Goal: Task Accomplishment & Management: Manage account settings

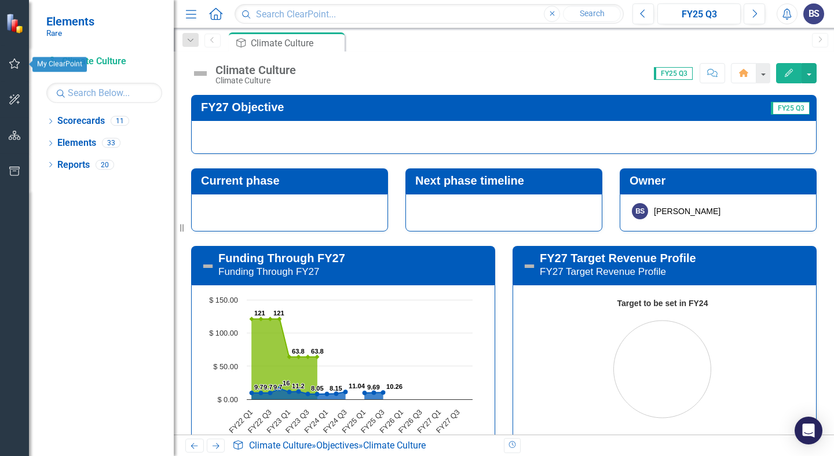
click at [12, 67] on icon "button" at bounding box center [15, 63] width 12 height 9
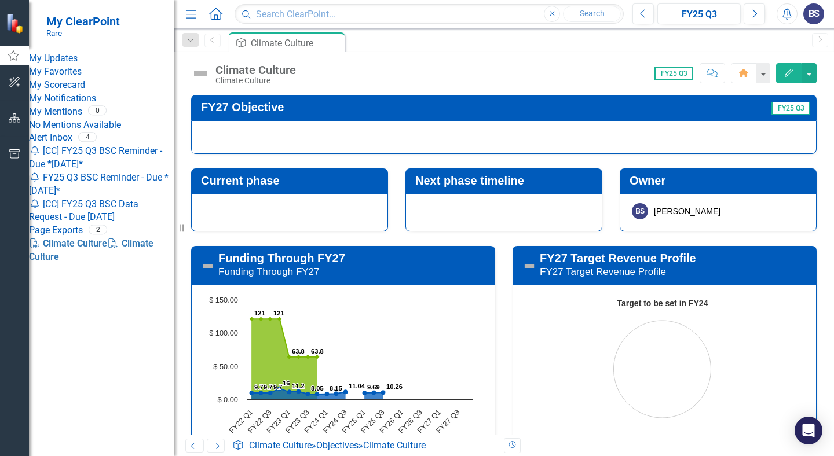
click at [85, 54] on link "My Updates" at bounding box center [101, 58] width 145 height 13
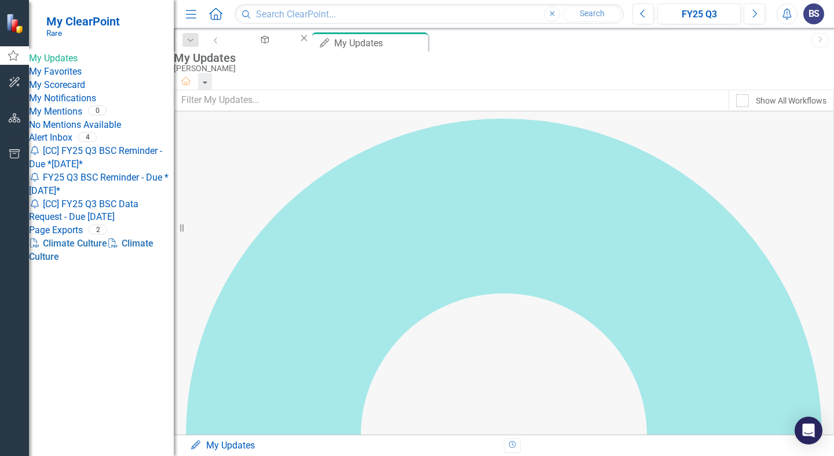
click at [317, 73] on div "[PERSON_NAME]" at bounding box center [501, 68] width 655 height 9
drag, startPoint x: 284, startPoint y: 189, endPoint x: 309, endPoint y: 187, distance: 24.4
click at [288, 46] on div "Climate Culture" at bounding box center [263, 50] width 50 height 14
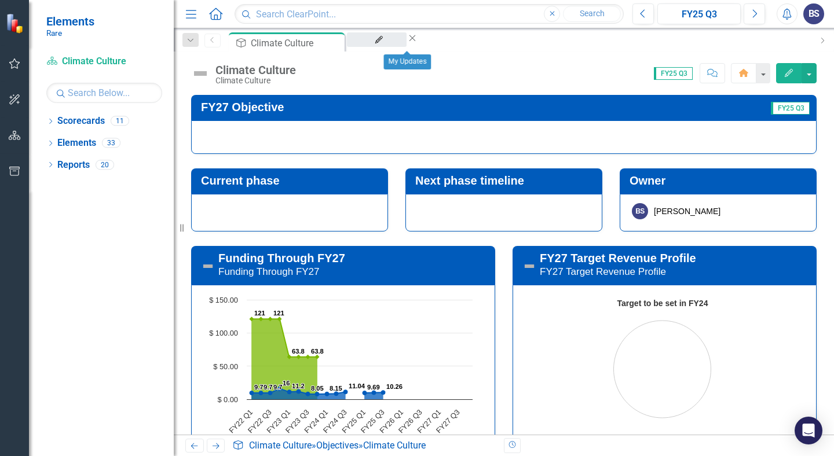
click at [393, 47] on div "My Updates" at bounding box center [376, 50] width 39 height 14
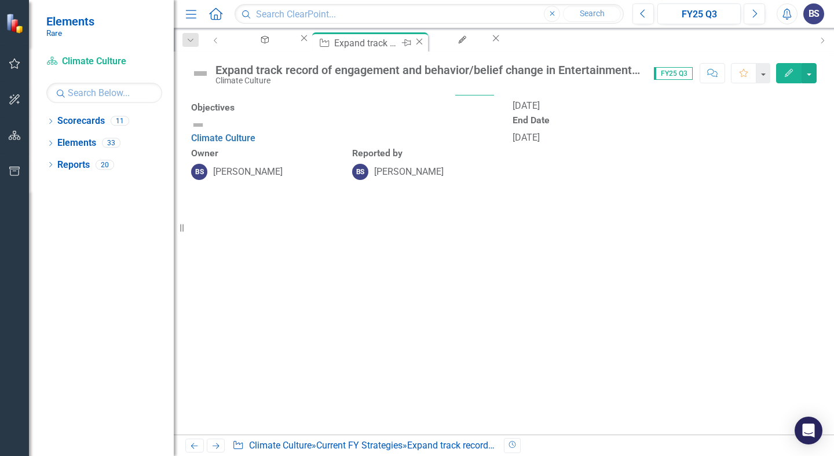
click at [423, 43] on icon at bounding box center [420, 41] width 6 height 6
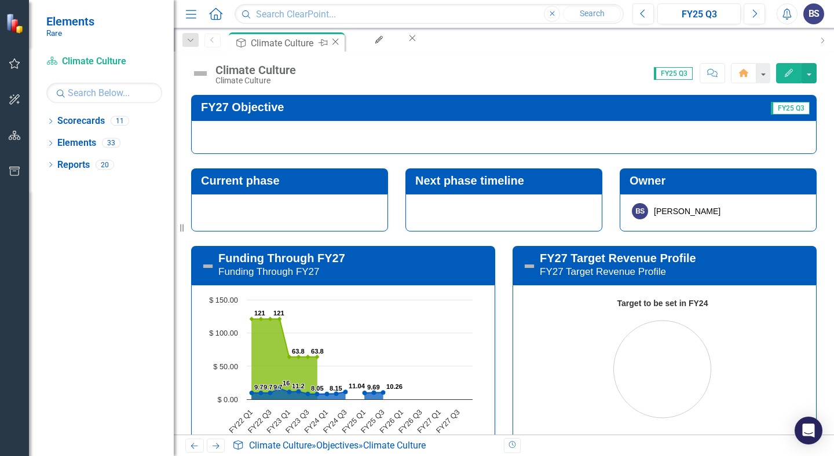
click at [293, 46] on div "Climate Culture" at bounding box center [283, 43] width 64 height 14
click at [196, 75] on img at bounding box center [200, 73] width 19 height 19
click at [202, 73] on img at bounding box center [200, 73] width 19 height 19
click at [199, 72] on img at bounding box center [200, 73] width 19 height 19
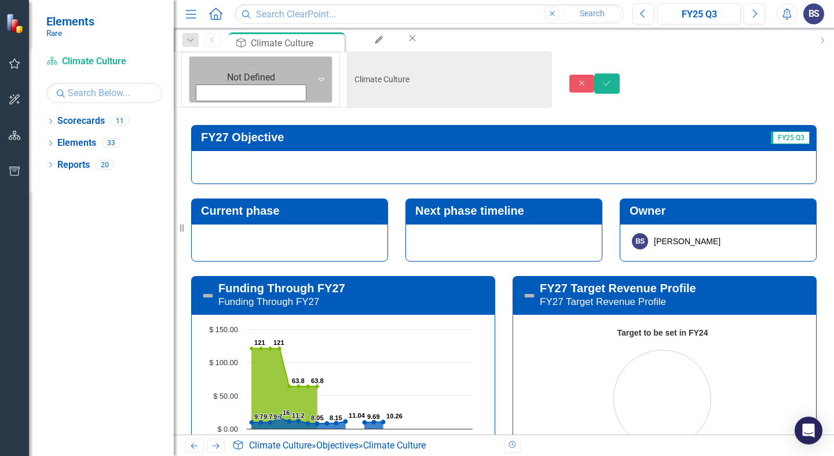
click at [246, 63] on img at bounding box center [252, 65] width 12 height 12
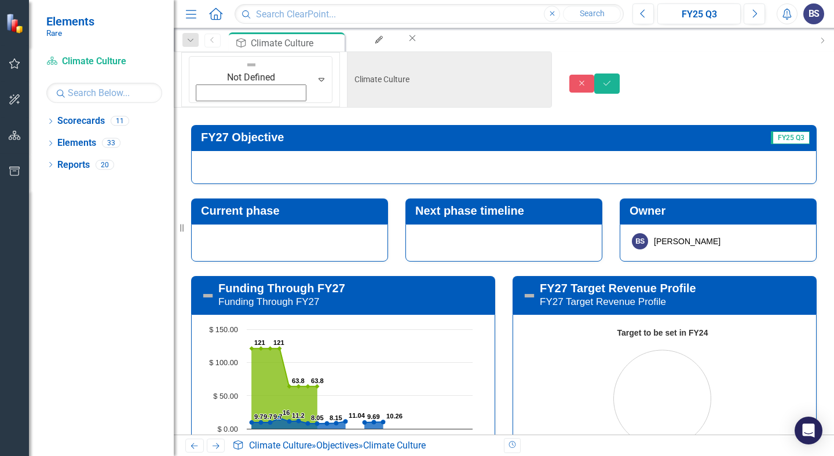
click at [685, 78] on div "Close Save" at bounding box center [701, 84] width 265 height 20
click at [595, 75] on button "Close" at bounding box center [581, 84] width 25 height 18
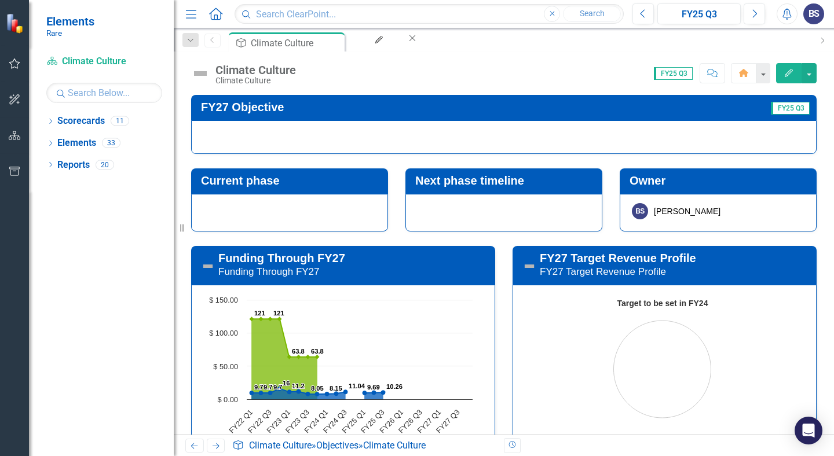
click at [351, 129] on div at bounding box center [504, 137] width 626 height 34
click at [396, 43] on div "My Updates" at bounding box center [376, 50] width 39 height 14
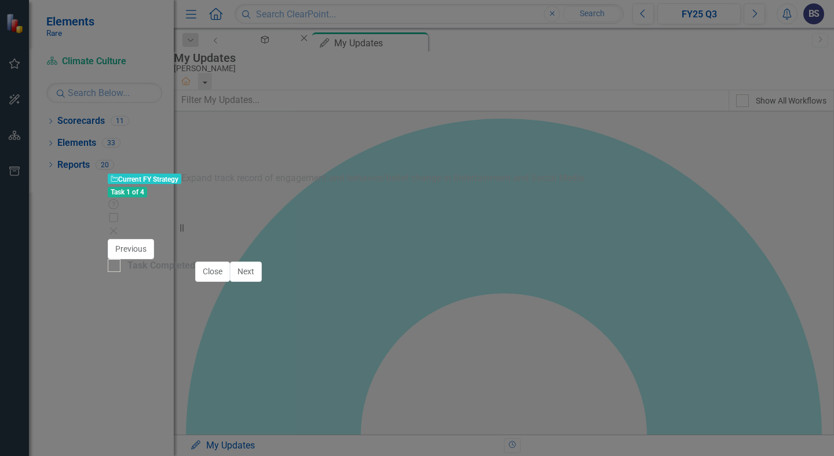
click at [348, 286] on div at bounding box center [266, 286] width 283 height 0
click at [346, 279] on button "Copy Forward Copy Forward" at bounding box center [319, 285] width 59 height 13
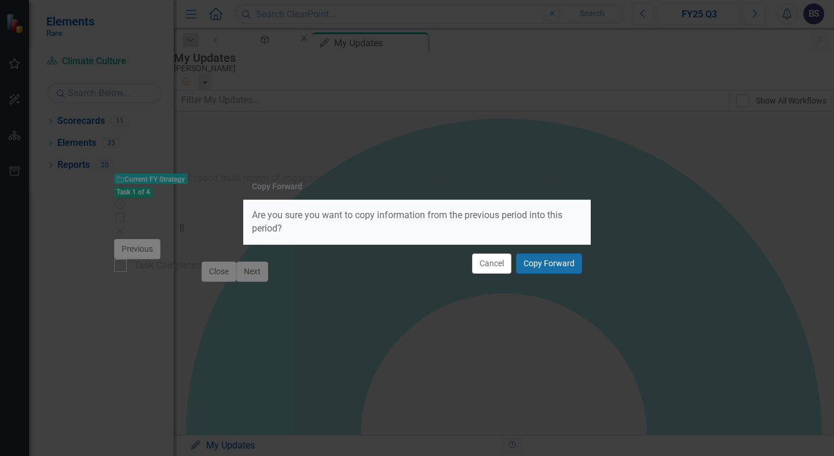
click at [544, 266] on button "Copy Forward" at bounding box center [549, 264] width 66 height 20
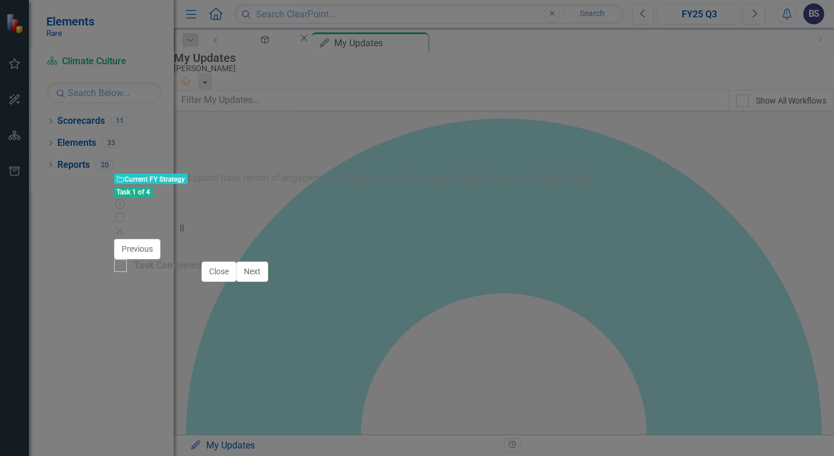
drag, startPoint x: 217, startPoint y: 359, endPoint x: 232, endPoint y: 378, distance: 24.0
click at [232, 378] on p "We have measurable, published cases of how on-screen representations—whether th…" at bounding box center [269, 372] width 269 height 42
drag, startPoint x: 203, startPoint y: 357, endPoint x: 221, endPoint y: 381, distance: 29.3
click at [221, 381] on p "We have measurable, published cases of how on-screen representations—whether th…" at bounding box center [269, 372] width 269 height 42
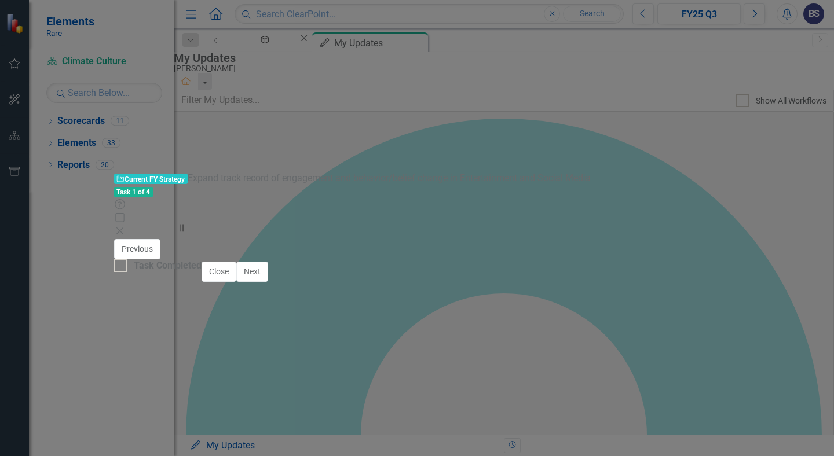
click at [221, 381] on p "We have measurable, published cases of how on-screen representations—whether th…" at bounding box center [269, 372] width 269 height 42
drag, startPoint x: 173, startPoint y: 358, endPoint x: 152, endPoint y: 359, distance: 21.4
click at [152, 359] on p "We have measurable, published cases of how on-screen representations—whether th…" at bounding box center [269, 372] width 269 height 42
drag, startPoint x: 259, startPoint y: 493, endPoint x: 138, endPoint y: 470, distance: 122.7
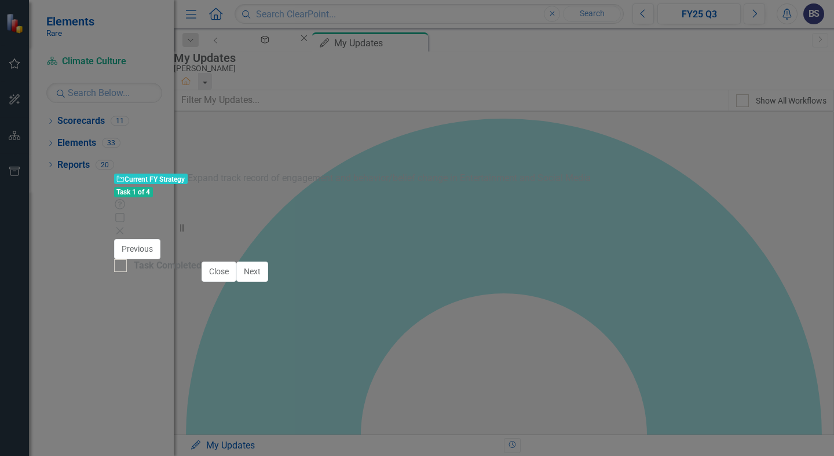
click at [222, 309] on icon "Bold" at bounding box center [225, 313] width 6 height 8
click at [154, 334] on icon "Reveal or hide additional toolbar items" at bounding box center [149, 335] width 9 height 2
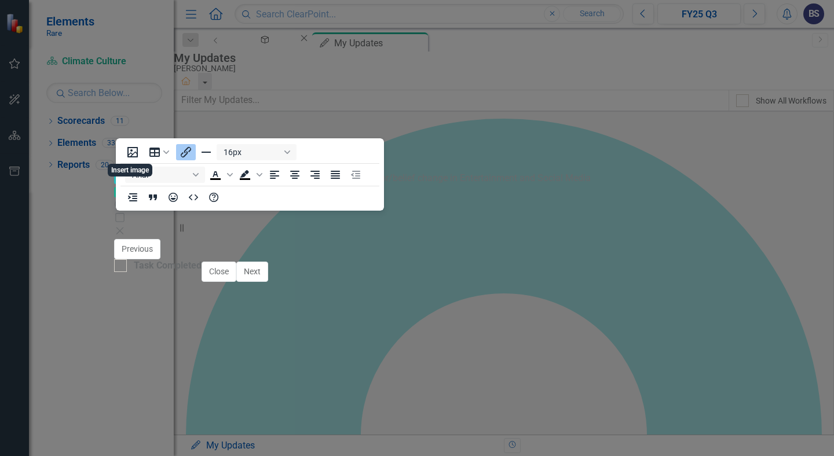
drag, startPoint x: 258, startPoint y: 488, endPoint x: 129, endPoint y: 469, distance: 130.7
click at [132, 456] on html "We continue to amass measurable, published cases of how on-screen representatio…" at bounding box center [269, 439] width 275 height 182
click at [183, 150] on icon "Insert/edit link" at bounding box center [186, 152] width 14 height 14
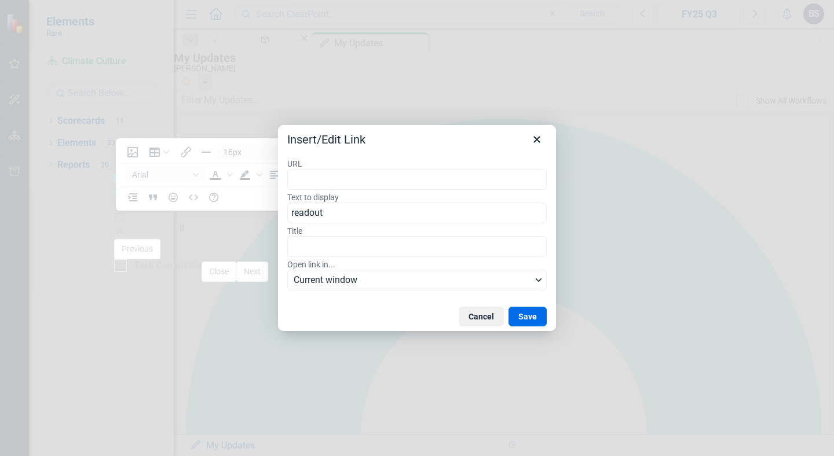
type input "[URL][DOMAIN_NAME]"
click at [539, 312] on button "Save" at bounding box center [528, 317] width 38 height 20
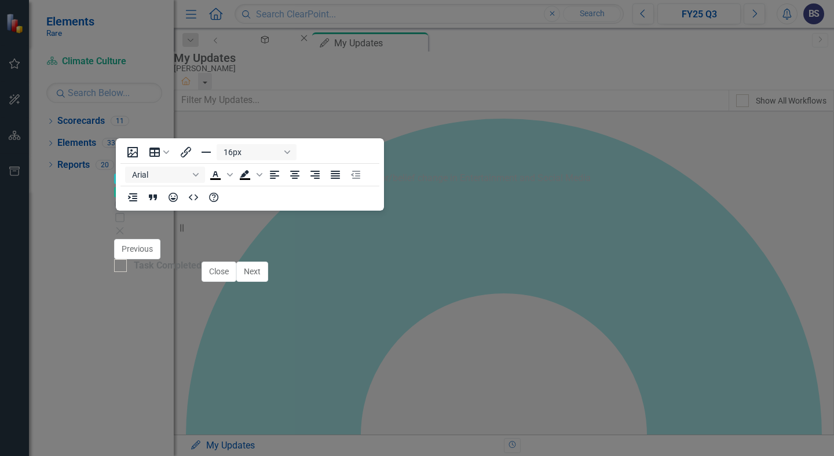
click at [156, 328] on icon "Reveal or hide additional toolbar items" at bounding box center [150, 335] width 14 height 14
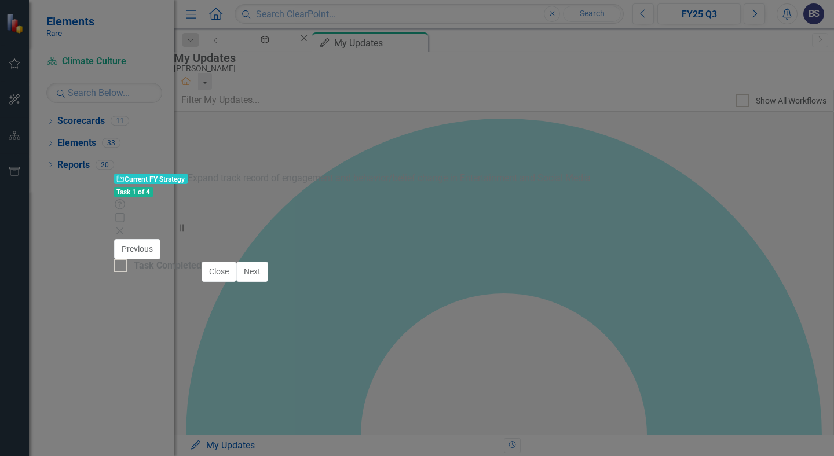
click at [162, 456] on body "We continue to amass measurable, published cases of how on-screen representatio…" at bounding box center [269, 435] width 275 height 174
click at [218, 306] on icon "Bold" at bounding box center [225, 313] width 14 height 14
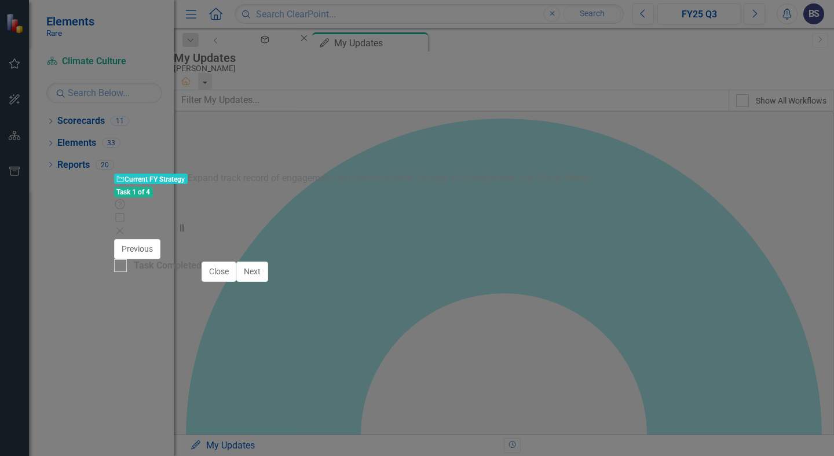
drag, startPoint x: 277, startPoint y: 509, endPoint x: 105, endPoint y: 349, distance: 234.4
click at [132, 349] on html "We continue to amass measurable, published cases of how on-screen representatio…" at bounding box center [269, 446] width 275 height 196
click at [313, 306] on icon "Bullet list" at bounding box center [320, 313] width 14 height 14
click at [251, 385] on li "We continue to amass measurable, published cases of how on-screen representatio…" at bounding box center [281, 379] width 246 height 56
click at [253, 359] on li "We continue to amass measurable, published cases of how on-screen representatio…" at bounding box center [281, 379] width 246 height 56
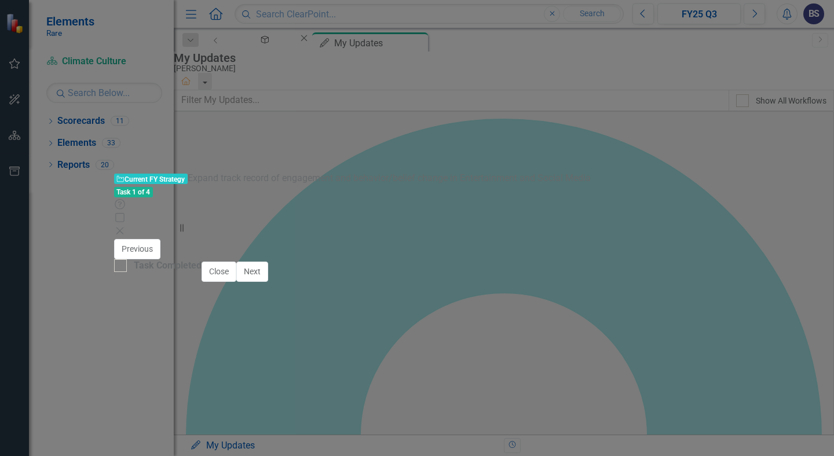
drag, startPoint x: 215, startPoint y: 387, endPoint x: 232, endPoint y: 369, distance: 24.2
click at [232, 369] on li "We continue to amass measurable, published cases of how on-screen representatio…" at bounding box center [281, 379] width 246 height 56
click at [214, 382] on li "We continue to amass measurable, published cases of how on-screen representatio…" at bounding box center [281, 372] width 246 height 42
click at [340, 369] on li "We continue to amass measurable, published cases of how on-screen representatio…" at bounding box center [281, 365] width 246 height 28
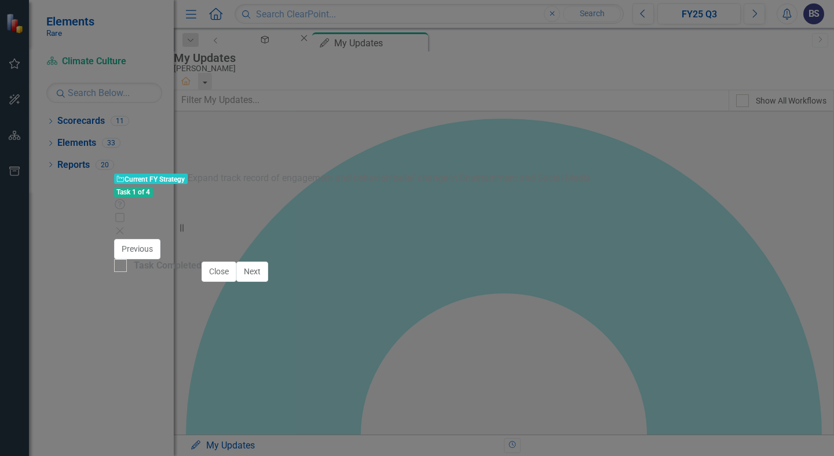
click at [382, 371] on li "We continue to amass measurable, published cases of how on-screen representatio…" at bounding box center [281, 372] width 246 height 42
click at [371, 375] on li "We continue to amass measurable, published cases of how on-screen representatio…" at bounding box center [281, 372] width 246 height 42
drag, startPoint x: 339, startPoint y: 373, endPoint x: 403, endPoint y: 370, distance: 63.8
click at [403, 370] on li "We continue to amass measurable, published cases of how on-screen representatio…" at bounding box center [281, 372] width 246 height 42
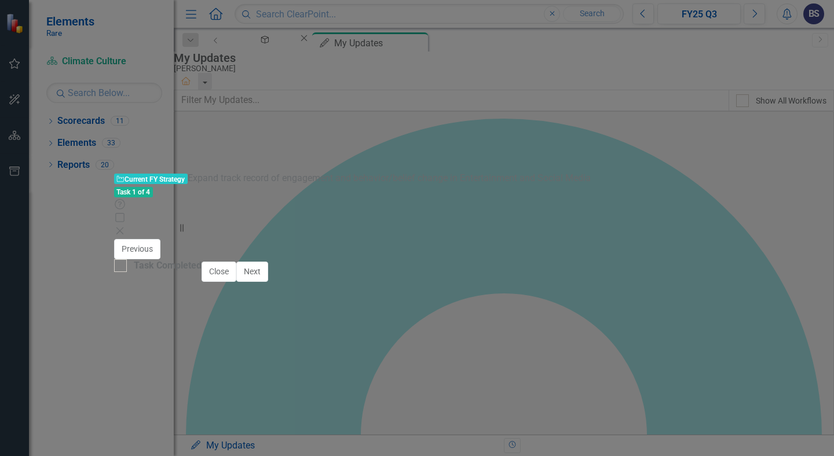
click at [245, 384] on li "We continue to amass measurable, published cases of how on-screen representatio…" at bounding box center [281, 379] width 246 height 56
click at [264, 381] on li "We continue to amass measurable, published cases of how on-screen representatio…" at bounding box center [281, 372] width 246 height 42
click at [241, 385] on li "We continue to amass measurable, published cases of how on-screen representatio…" at bounding box center [281, 372] width 246 height 42
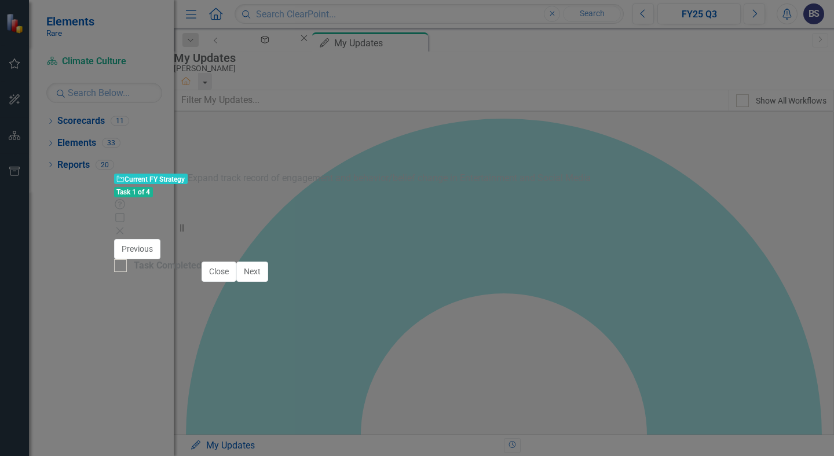
click at [258, 386] on li "We continue to amass measurable, published cases of how on-screen representatio…" at bounding box center [281, 379] width 246 height 56
drag, startPoint x: 286, startPoint y: 387, endPoint x: 240, endPoint y: 386, distance: 45.8
click at [240, 386] on li "We continue to amass measurable, published cases of how on-screen representatio…" at bounding box center [281, 379] width 246 height 56
click at [229, 407] on li "We've engaged communities of Hollywood production companies, talent, and screen…" at bounding box center [281, 428] width 246 height 42
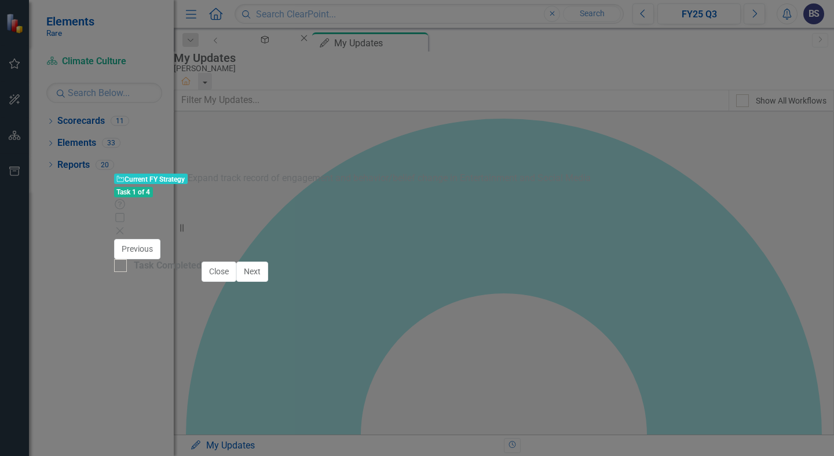
click at [335, 378] on li "We continue to amass measurable, published cases of how on-screen representatio…" at bounding box center [281, 379] width 246 height 56
drag, startPoint x: 252, startPoint y: 359, endPoint x: 332, endPoint y: 368, distance: 80.4
click at [332, 368] on li "We continue to amass measurable, published cases of how on-screen representatio…" at bounding box center [281, 378] width 246 height 56
click at [218, 305] on icon "Bold" at bounding box center [225, 312] width 14 height 14
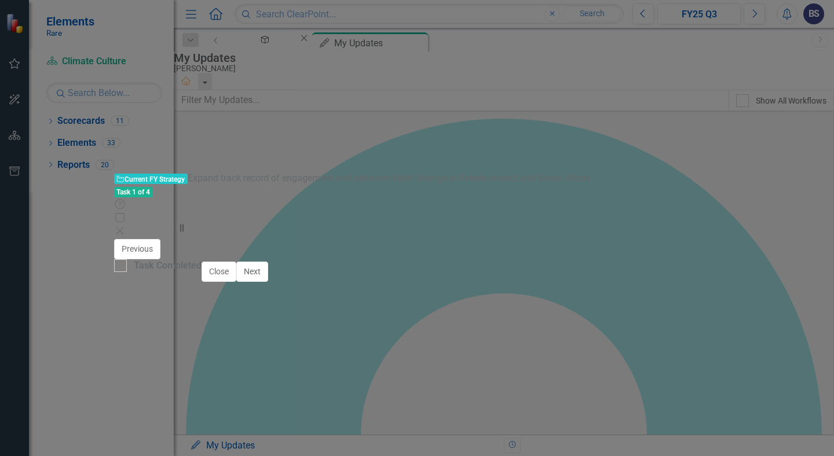
click at [243, 406] on li "We've engaged communities of Hollywood production companies, talent, and screen…" at bounding box center [281, 427] width 246 height 42
drag, startPoint x: 326, startPoint y: 399, endPoint x: 186, endPoint y: 399, distance: 140.2
click at [186, 406] on li "We've engaged communities of Hollywood production companies, talent, and screen…" at bounding box center [281, 427] width 246 height 42
click at [218, 305] on icon "Bold" at bounding box center [225, 312] width 14 height 14
drag, startPoint x: 293, startPoint y: 442, endPoint x: 220, endPoint y: 443, distance: 72.4
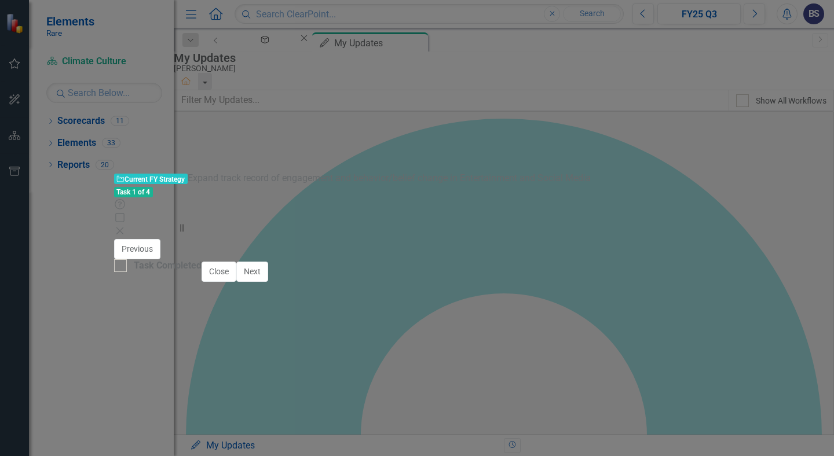
click at [218, 305] on icon "Bold" at bounding box center [225, 312] width 14 height 14
drag, startPoint x: 257, startPoint y: 427, endPoint x: 389, endPoint y: 426, distance: 132.1
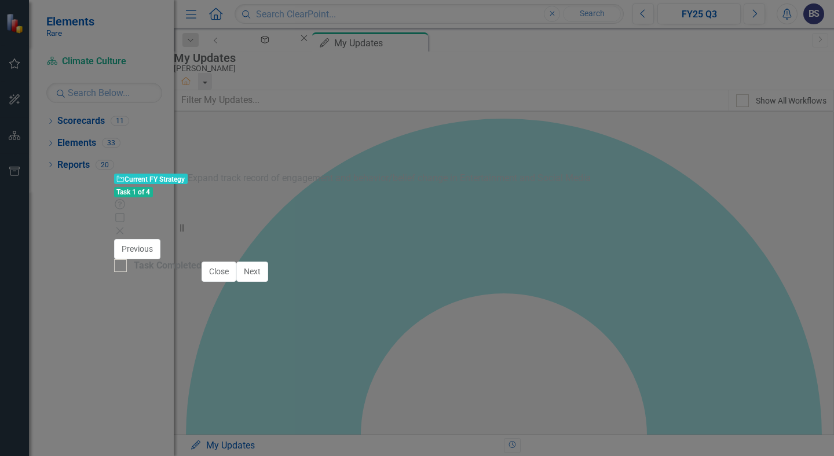
click at [222, 308] on icon "Bold" at bounding box center [225, 312] width 6 height 8
drag, startPoint x: 358, startPoint y: 455, endPoint x: 242, endPoint y: 455, distance: 115.9
click at [222, 308] on icon "Bold" at bounding box center [225, 312] width 6 height 8
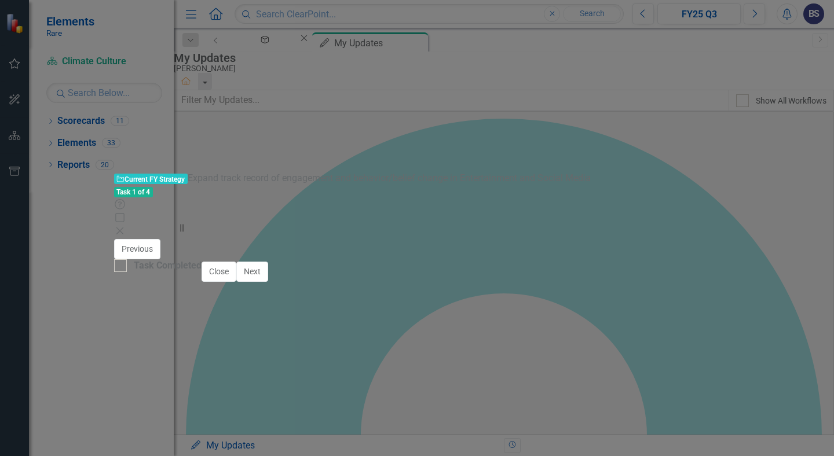
drag, startPoint x: 392, startPoint y: 431, endPoint x: 257, endPoint y: 423, distance: 135.2
click at [218, 305] on icon "Bold" at bounding box center [225, 312] width 14 height 14
drag, startPoint x: 293, startPoint y: 440, endPoint x: 220, endPoint y: 440, distance: 73.6
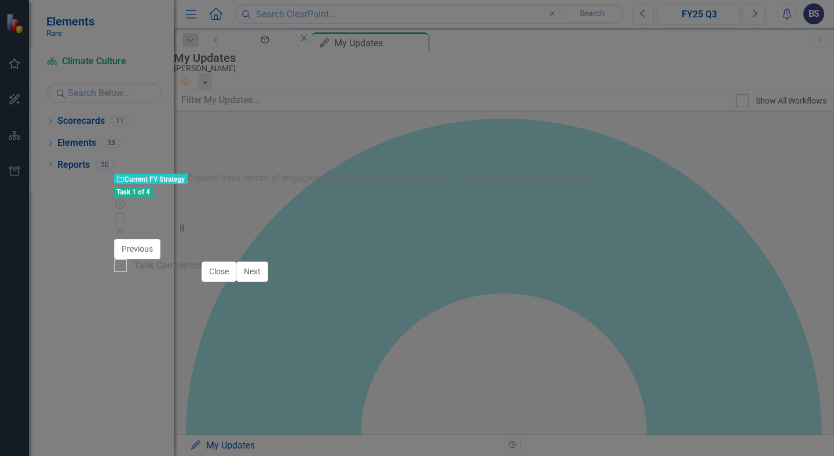
click at [218, 305] on icon "Bold" at bounding box center [225, 312] width 14 height 14
click at [512, 312] on div "Notes FY25 Q3 Copy Forward Copy Forward ClearPoint AI AI Assistant Paragraph To…" at bounding box center [417, 304] width 589 height 378
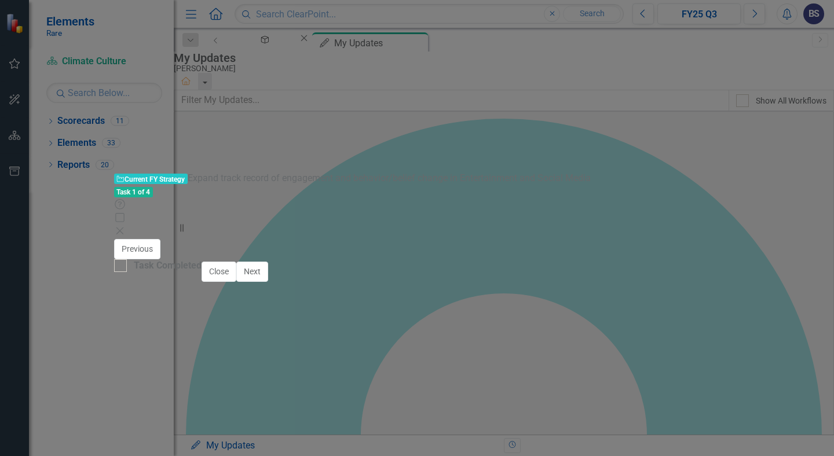
click at [488, 264] on div "Notes FY25 Q3 Copy Forward Copy Forward ClearPoint AI AI Assistant Paragraph To…" at bounding box center [417, 444] width 589 height 378
click at [346, 416] on li "We've engaged communities of Hollywood production companies, talent, and screen…" at bounding box center [281, 428] width 246 height 42
click at [508, 255] on div "Notes FY25 Q3 Copy Forward Copy Forward ClearPoint AI AI Assistant Paragraph To…" at bounding box center [417, 444] width 589 height 378
click at [114, 240] on img at bounding box center [123, 249] width 19 height 19
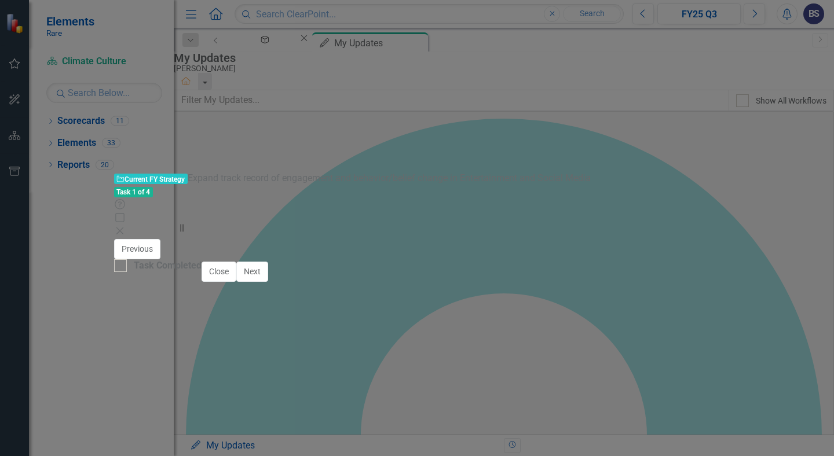
click at [114, 240] on img at bounding box center [123, 249] width 19 height 19
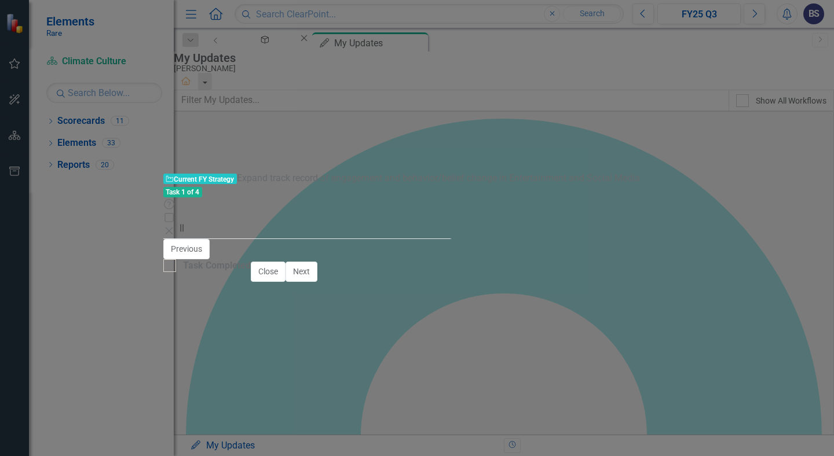
click at [305, 262] on icon "Expand" at bounding box center [311, 266] width 12 height 9
drag, startPoint x: 273, startPoint y: 540, endPoint x: 407, endPoint y: 542, distance: 133.2
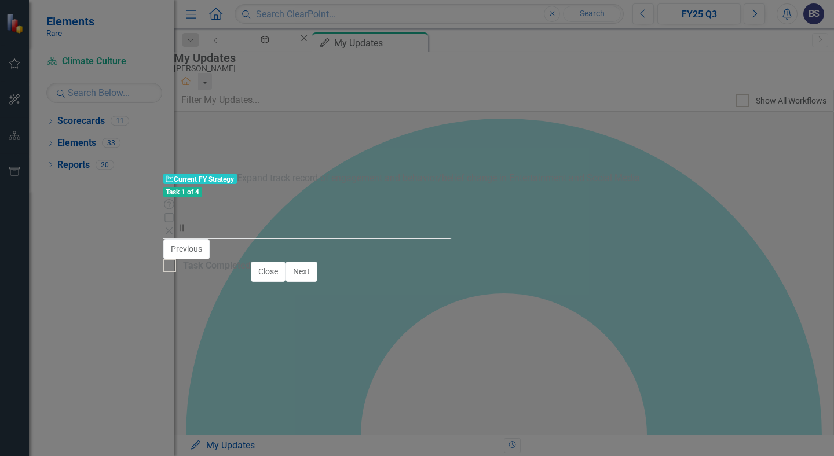
drag, startPoint x: 403, startPoint y: 517, endPoint x: 404, endPoint y: 524, distance: 7.6
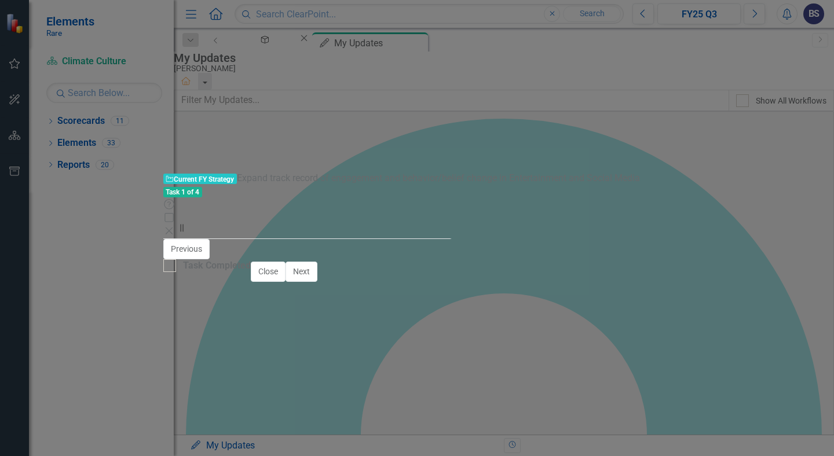
drag, startPoint x: 452, startPoint y: 540, endPoint x: 236, endPoint y: 542, distance: 216.7
drag, startPoint x: 495, startPoint y: 538, endPoint x: 233, endPoint y: 539, distance: 261.3
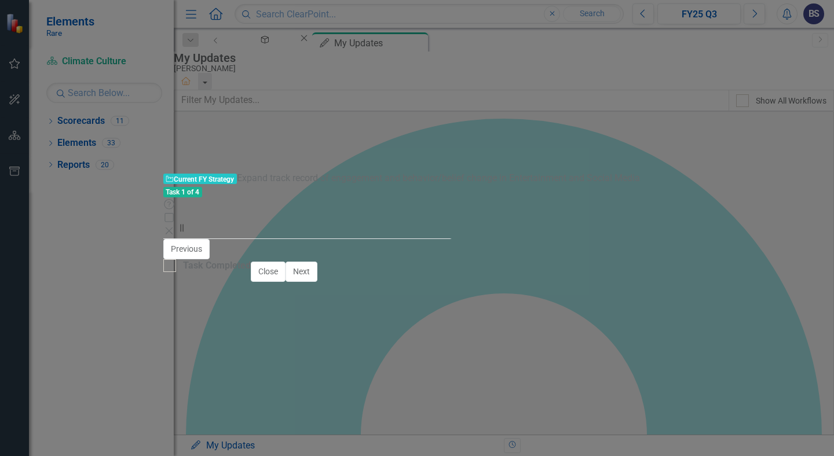
click at [268, 348] on icon "Bold" at bounding box center [275, 355] width 14 height 14
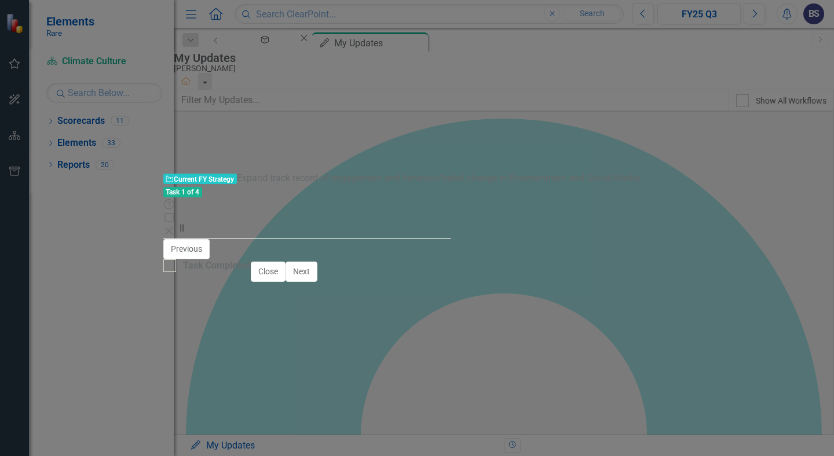
click at [513, 266] on icon "Save" at bounding box center [507, 270] width 10 height 8
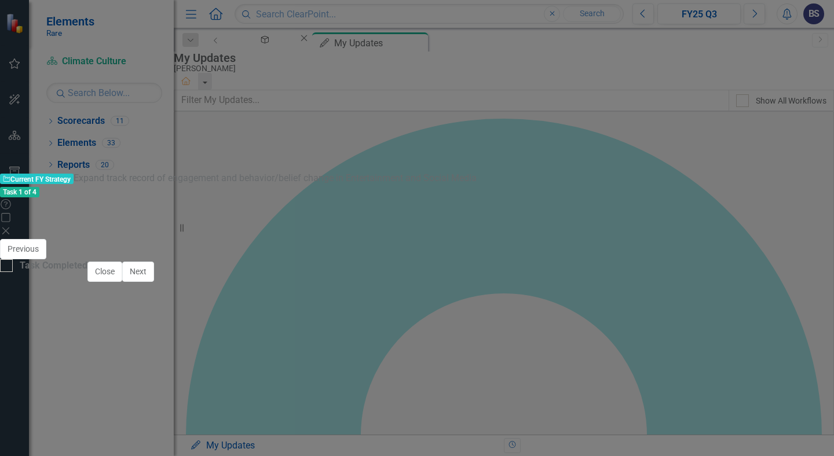
scroll to position [24, 0]
click at [691, 269] on div "Notes FY25 Q3 We continue to amass measurable, published cases of how on-screen…" at bounding box center [417, 358] width 817 height 230
click at [12, 213] on icon "Maximize" at bounding box center [6, 217] width 12 height 9
click at [11, 213] on icon at bounding box center [6, 218] width 10 height 10
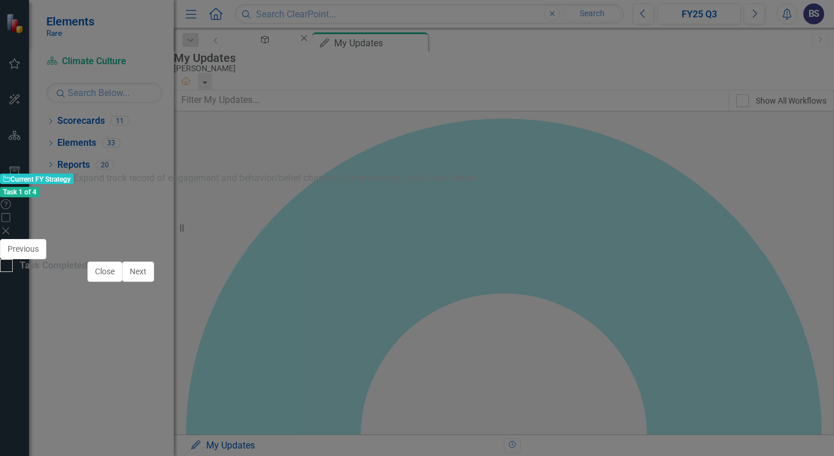
click at [12, 227] on icon "Close" at bounding box center [6, 231] width 12 height 9
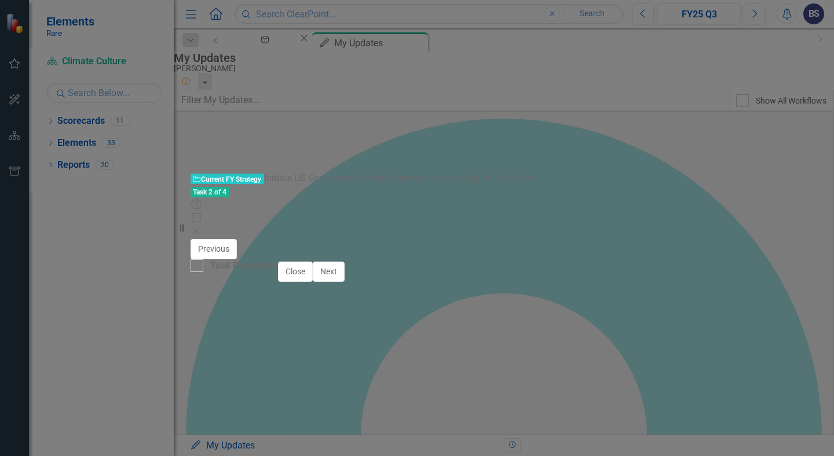
click at [358, 286] on div at bounding box center [308, 286] width 201 height 0
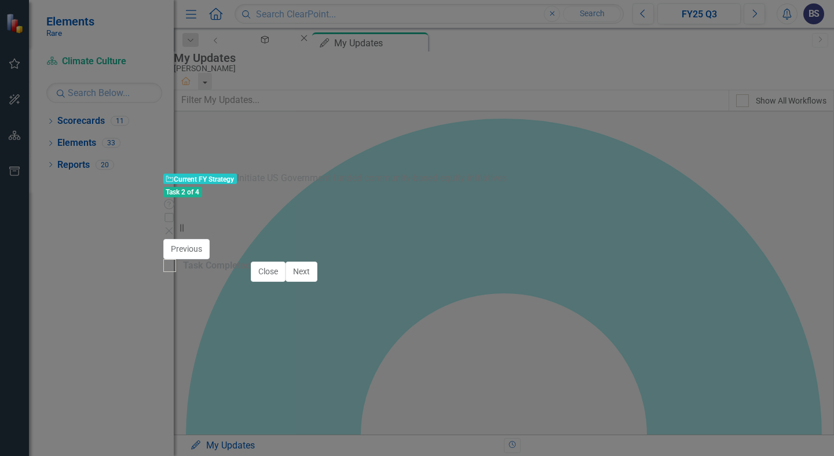
click at [329, 279] on button "Copy Forward Copy Forward" at bounding box center [319, 285] width 59 height 13
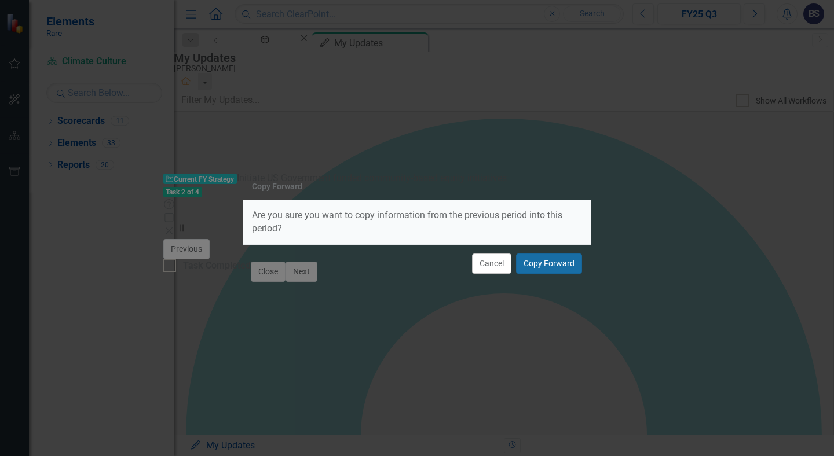
click at [550, 266] on button "Copy Forward" at bounding box center [549, 264] width 66 height 20
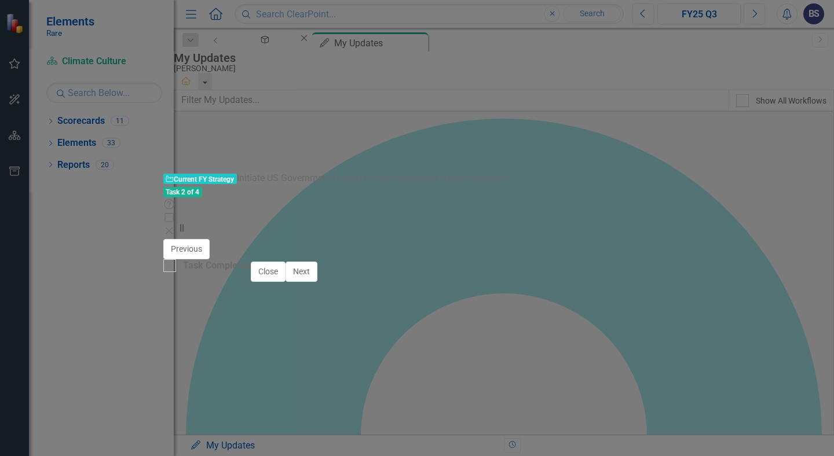
drag, startPoint x: 312, startPoint y: 359, endPoint x: 335, endPoint y: 452, distance: 95.4
click at [335, 452] on body "With the change in administration, state and federal funding prospects are much…" at bounding box center [294, 448] width 226 height 200
click at [336, 373] on p "With the change in administration, state and federal funding prospects are much…" at bounding box center [294, 372] width 220 height 42
click at [404, 371] on p "With the change in administration, state and federal funding prospects are much…" at bounding box center [294, 372] width 220 height 42
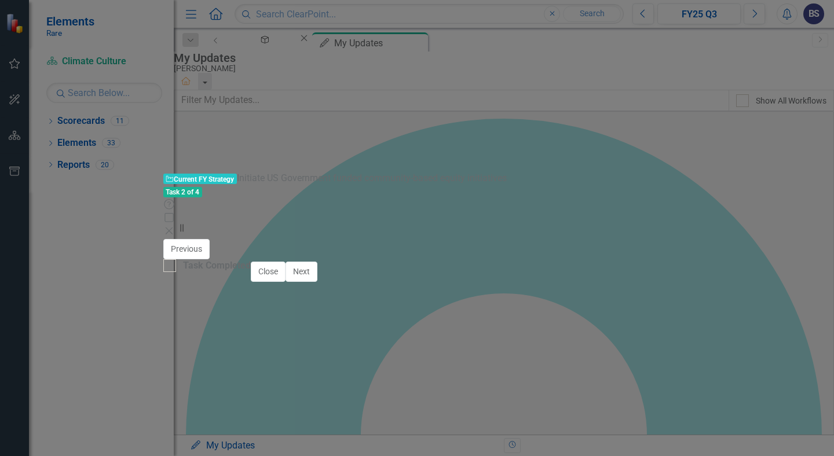
click at [372, 360] on p "With the change in administration, state and federal funding prospects are much…" at bounding box center [294, 372] width 220 height 42
click at [391, 360] on p "With the change in administration, state and federal funding prospects are much…" at bounding box center [294, 372] width 220 height 42
drag, startPoint x: 400, startPoint y: 358, endPoint x: 326, endPoint y: 361, distance: 74.8
click at [326, 361] on p "With the change in administration, state and federal funding prospects are much…" at bounding box center [294, 372] width 220 height 42
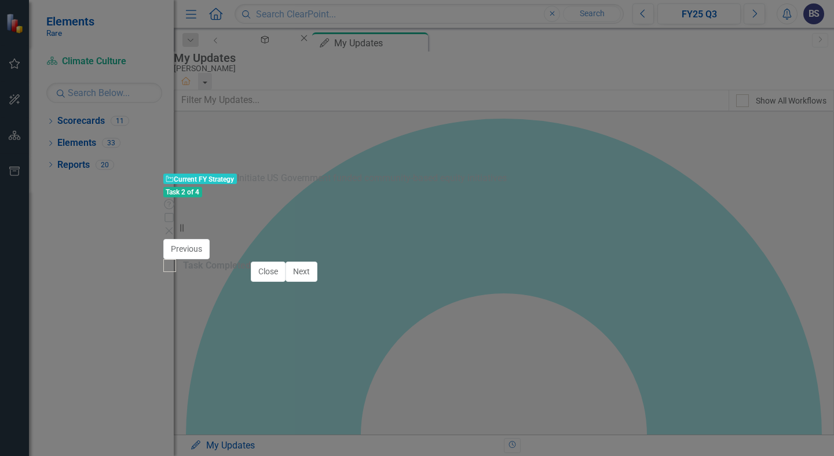
click at [404, 371] on p "With the change in administration, funding prospects are much less promising an…" at bounding box center [294, 372] width 220 height 42
click at [327, 356] on p "With the change in administration, funding prospects are much less promising an…" at bounding box center [294, 372] width 220 height 42
click at [404, 366] on p "With the change in administration, state and federal funding prospects are much…" at bounding box center [294, 372] width 220 height 42
click at [404, 370] on p "With the change in administration, state and federal funding prospects are much…" at bounding box center [294, 372] width 220 height 42
click at [404, 372] on p "With the change in administration, state and federal funding prospects are much…" at bounding box center [294, 372] width 220 height 42
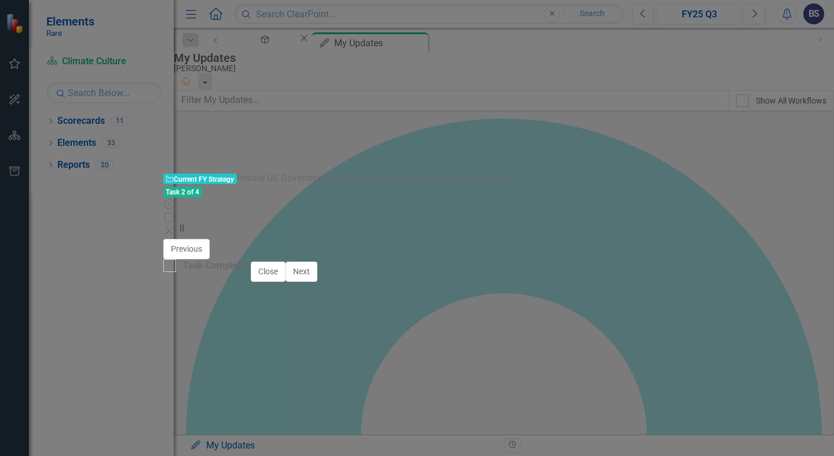
drag, startPoint x: 260, startPoint y: 410, endPoint x: 213, endPoint y: 409, distance: 46.4
click at [213, 416] on p "We've decided" at bounding box center [294, 423] width 220 height 14
click at [274, 416] on p "We've decided" at bounding box center [294, 423] width 220 height 14
click at [404, 416] on p "We made the difficult decision to wind-down the initiative." at bounding box center [294, 430] width 220 height 28
drag, startPoint x: 260, startPoint y: 424, endPoint x: 419, endPoint y: 412, distance: 159.8
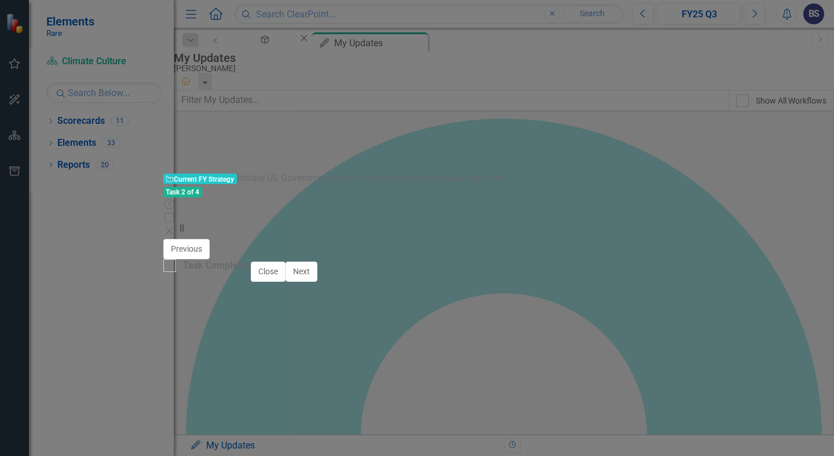
click at [404, 416] on p "We made the difficult decision to wind-down the initiative after our third coho…" at bounding box center [294, 437] width 220 height 42
click at [404, 416] on p "We made the difficult decision to wind-down the initiative. In the process wil" at bounding box center [294, 430] width 220 height 28
click at [404, 416] on p "We made the difficult decision to wind-down the initiative. In the process we w…" at bounding box center [294, 430] width 220 height 28
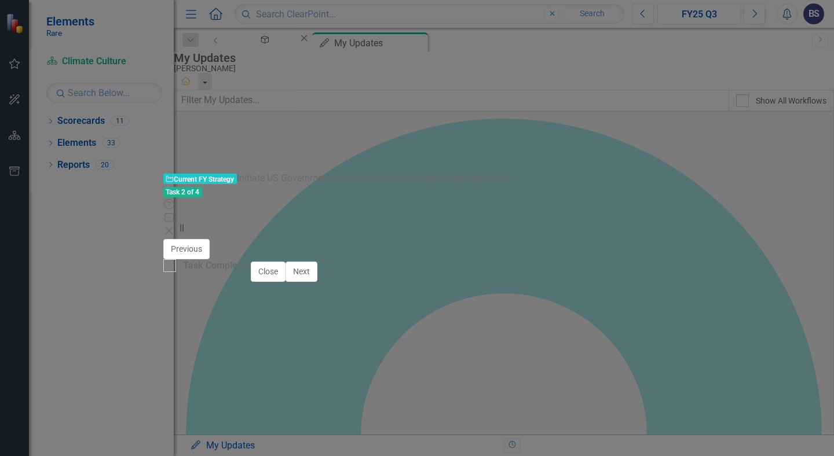
click at [318, 434] on p "complete training and graduate qualified members of the current third workforce…" at bounding box center [305, 446] width 197 height 42
drag, startPoint x: 369, startPoint y: 454, endPoint x: 378, endPoint y: 485, distance: 31.9
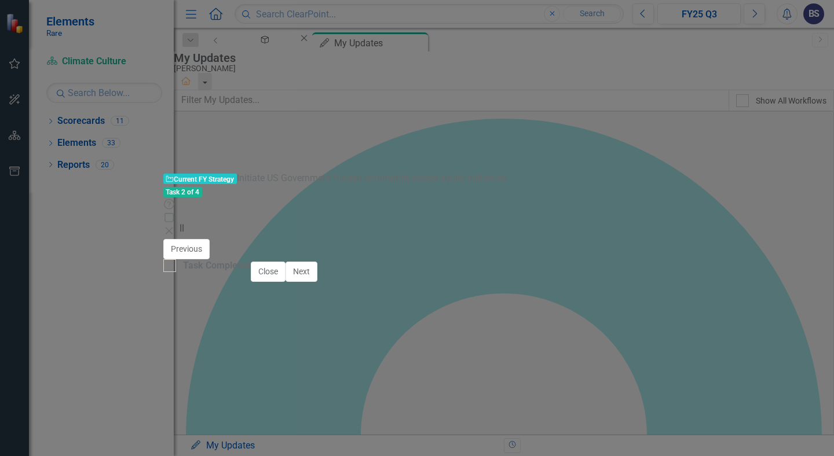
scroll to position [66, 0]
click at [328, 395] on p "complete training and graduate qualified members of the current third workforce…" at bounding box center [305, 408] width 197 height 42
drag, startPoint x: 437, startPoint y: 469, endPoint x: 206, endPoint y: 467, distance: 231.1
click at [206, 456] on ul "complete training and graduate qualified members of the current third workforce…" at bounding box center [294, 459] width 220 height 144
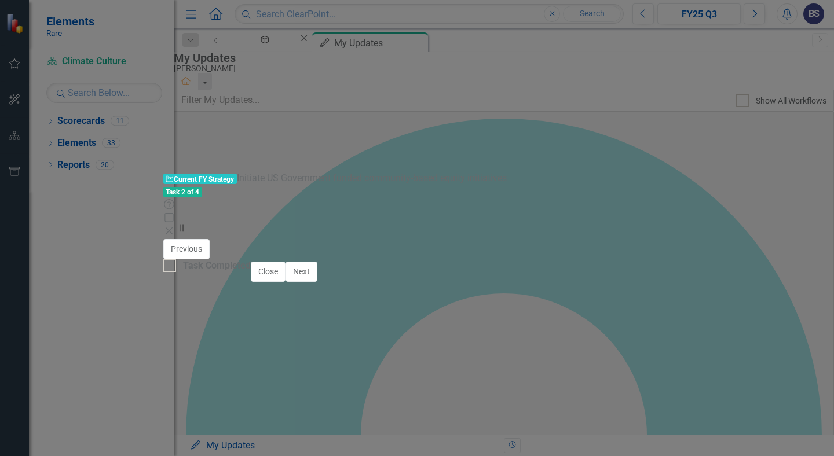
click at [206, 456] on ul "complete training and graduate qualified members of the current third workforce…" at bounding box center [294, 459] width 220 height 144
click at [311, 392] on p "complete training and graduate qualified members of the current third workforce…" at bounding box center [305, 408] width 197 height 42
drag, startPoint x: 209, startPoint y: 422, endPoint x: 310, endPoint y: 437, distance: 101.8
click at [310, 437] on p "complete training and graduate qualified members of the current third workforce…" at bounding box center [305, 447] width 197 height 42
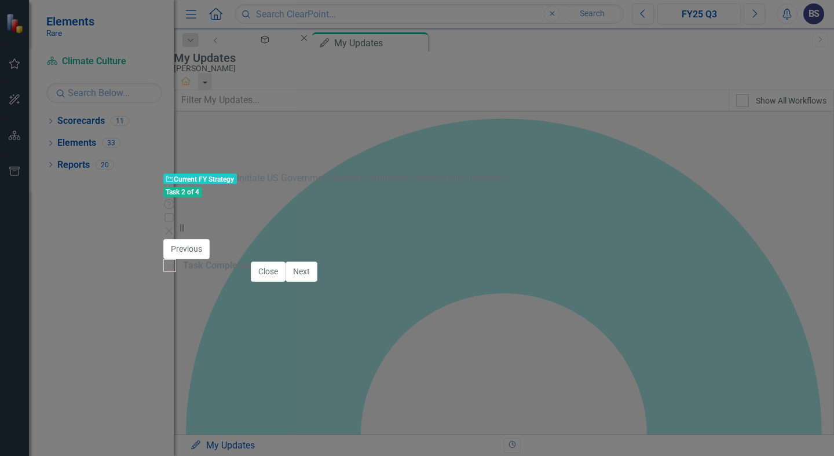
copy p "complete training and graduate qualified members of the current third workforce…"
click at [264, 395] on p "We made the difficult decision to wind-down the initiative. In this [MEDICAL_DA…" at bounding box center [294, 403] width 220 height 28
drag, startPoint x: 315, startPoint y: 494, endPoint x: 216, endPoint y: 478, distance: 100.3
drag, startPoint x: 333, startPoint y: 527, endPoint x: 202, endPoint y: 507, distance: 132.4
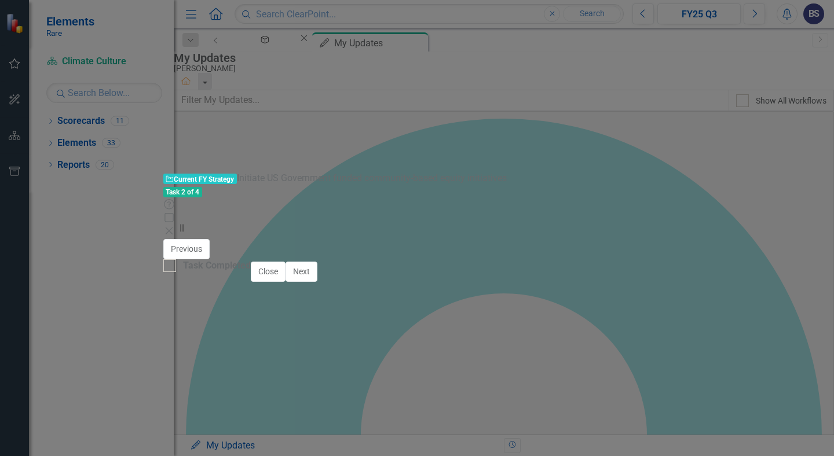
drag, startPoint x: 216, startPoint y: 419, endPoint x: 222, endPoint y: 466, distance: 47.3
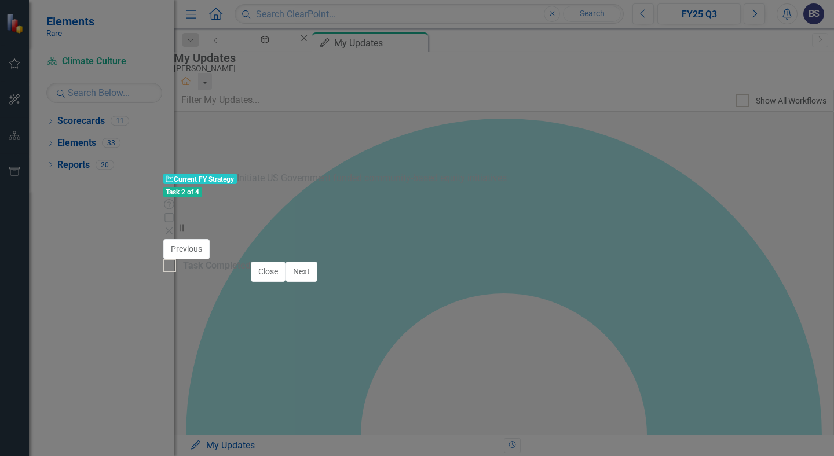
scroll to position [59, 0]
click at [314, 395] on p "complete training and graduate qualified members of the current third workforce…" at bounding box center [294, 409] width 220 height 28
click at [404, 395] on p "complete training and graduate qualified members of the current third workforce…" at bounding box center [294, 409] width 220 height 28
drag, startPoint x: 297, startPoint y: 454, endPoint x: 340, endPoint y: 428, distance: 50.2
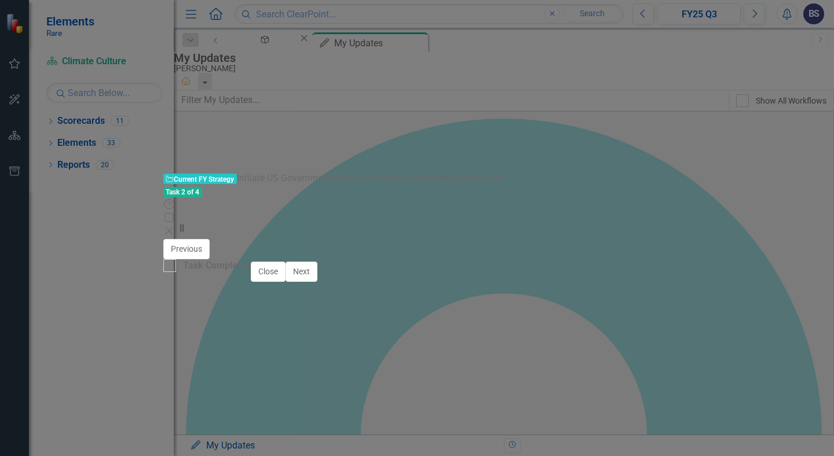
click at [340, 432] on p "support job placement of all graduates, including executing a new campaign desi…" at bounding box center [294, 460] width 220 height 56
click at [277, 432] on p "support job placement of all graduates" at bounding box center [294, 439] width 220 height 14
click at [383, 432] on p "support job placement efforts for all graduates" at bounding box center [294, 439] width 220 height 14
click at [389, 419] on p "complete training and graduate qualified members of the third workforce trainin…" at bounding box center [294, 430] width 220 height 70
drag, startPoint x: 337, startPoint y: 445, endPoint x: 226, endPoint y: 388, distance: 125.4
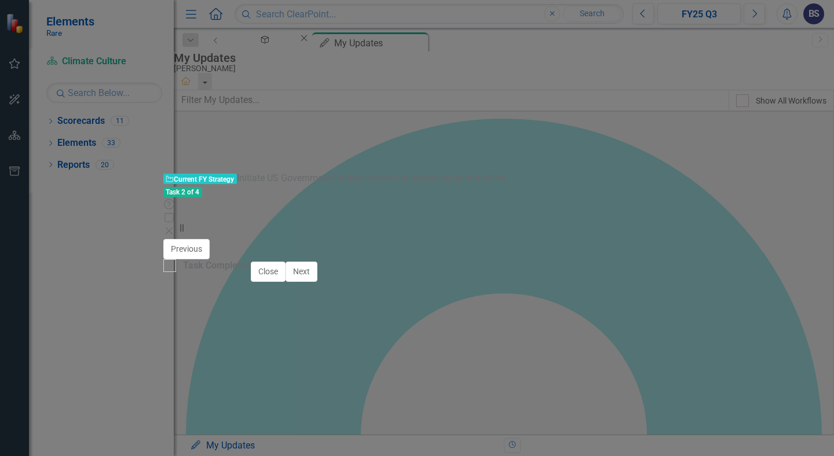
click at [226, 395] on p "complete training and graduate qualified members of the third workforce trainin…" at bounding box center [294, 436] width 220 height 83
click at [203, 331] on icon "Bullet list" at bounding box center [198, 335] width 9 height 9
click at [207, 403] on li "complete training and graduate qualified members of the third workforce trainin…" at bounding box center [305, 436] width 197 height 83
click at [230, 436] on li "fund solar installation sites with the funding we have available transition ass…" at bounding box center [305, 464] width 197 height 56
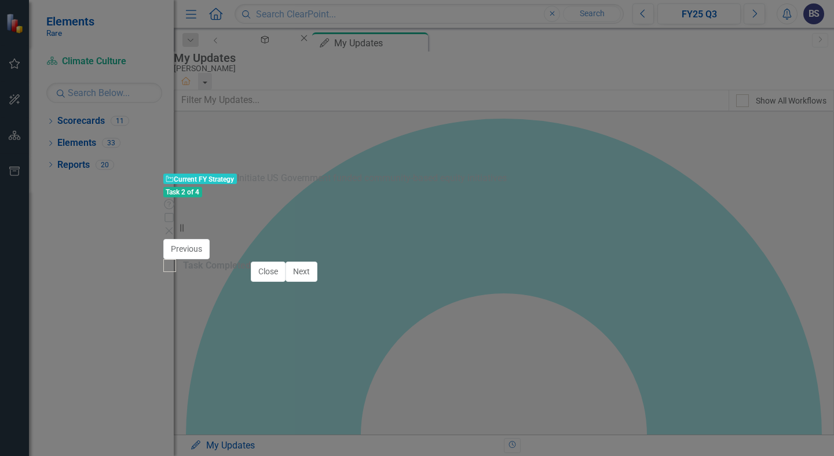
drag, startPoint x: 248, startPoint y: 480, endPoint x: 183, endPoint y: 440, distance: 76.2
click at [183, 440] on body "With the change in administration, state and federal funding prospects are much…" at bounding box center [294, 427] width 226 height 358
drag, startPoint x: 352, startPoint y: 532, endPoint x: 199, endPoint y: 493, distance: 157.8
click at [199, 456] on body "With the change in administration, state and federal funding prospects are much…" at bounding box center [294, 441] width 226 height 302
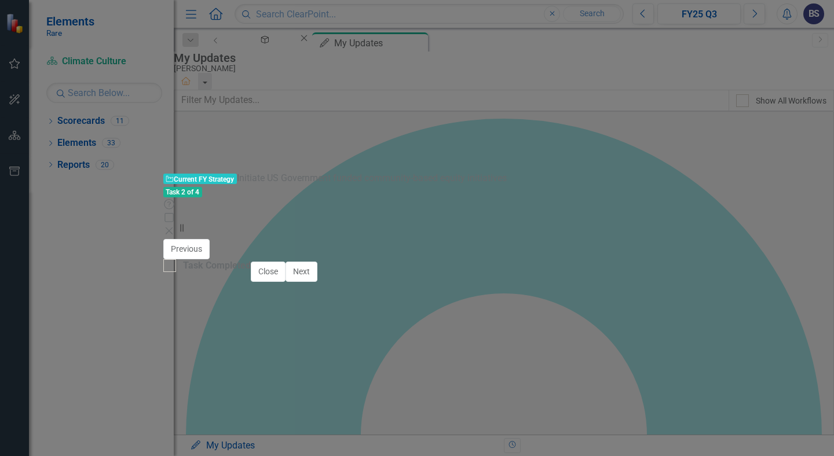
scroll to position [0, 0]
click at [308, 357] on p "With the change in administration, state and federal funding prospects are much…" at bounding box center [294, 379] width 220 height 56
click at [163, 240] on img at bounding box center [172, 249] width 19 height 19
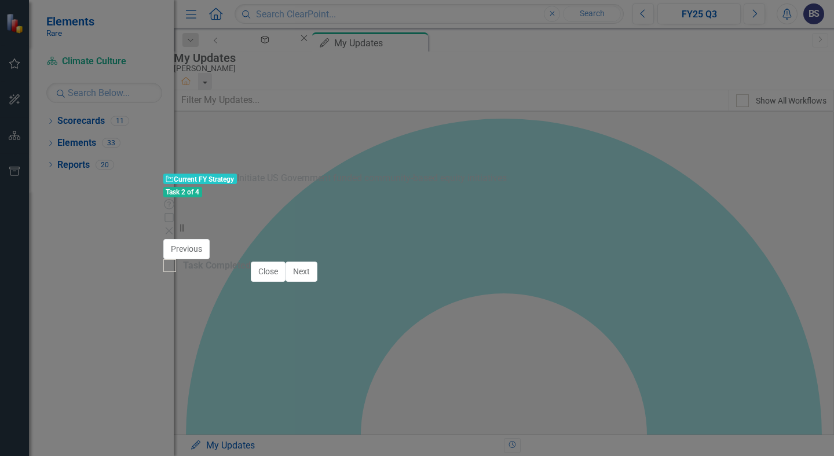
click at [163, 240] on img at bounding box center [172, 249] width 19 height 19
click at [305, 262] on icon "Expand" at bounding box center [311, 266] width 12 height 9
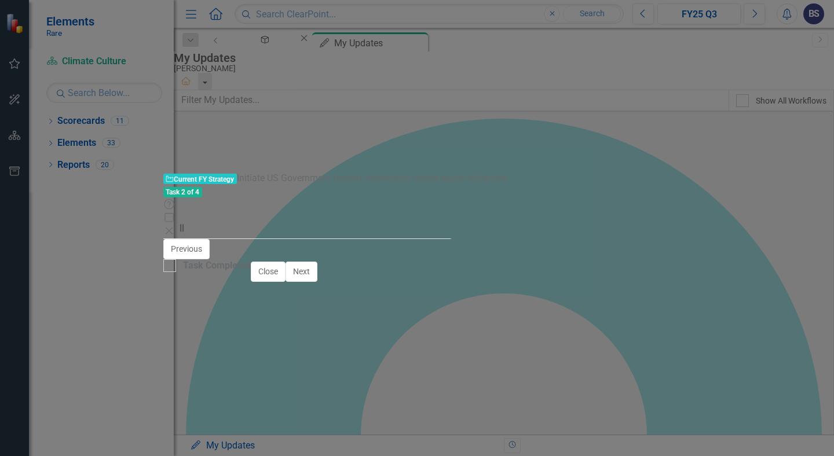
click at [520, 261] on button "Save" at bounding box center [507, 271] width 25 height 20
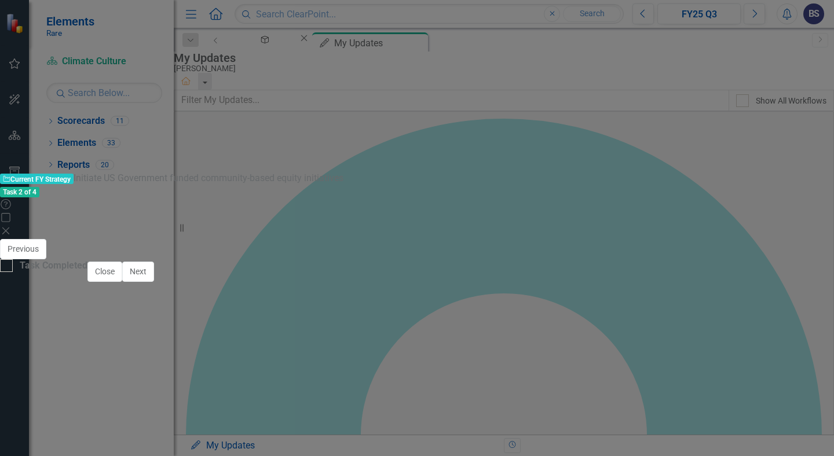
click at [12, 227] on icon "Close" at bounding box center [6, 231] width 12 height 9
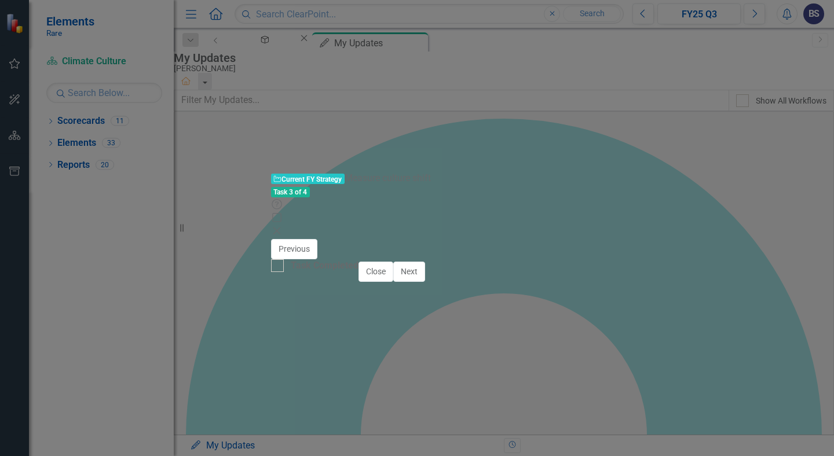
click at [378, 286] on div at bounding box center [348, 286] width 120 height 0
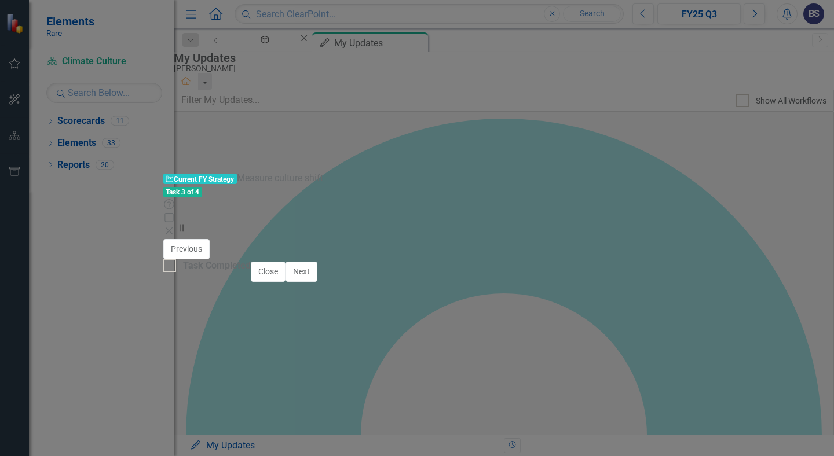
click at [345, 279] on button "Copy Forward Copy Forward" at bounding box center [319, 285] width 59 height 13
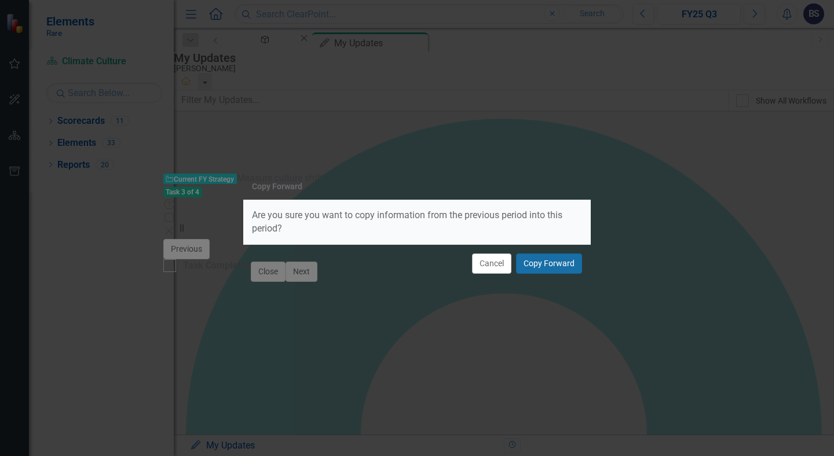
click at [538, 268] on button "Copy Forward" at bounding box center [549, 264] width 66 height 20
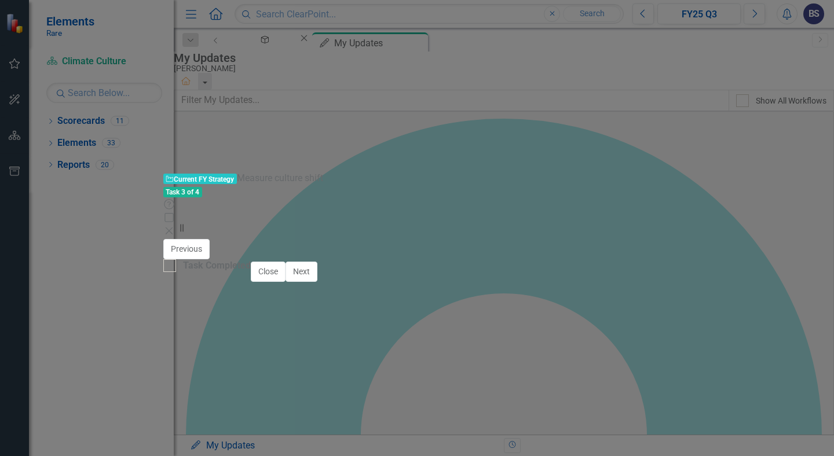
click at [282, 357] on p "we've conducted 4 versions of the Climate Culture Index ( [URL][DOMAIN_NAME])." at bounding box center [294, 365] width 220 height 28
click at [370, 369] on p "we've conducted 4 versions of the Climate Culture Index ( [URL][DOMAIN_NAME])." at bounding box center [294, 365] width 220 height 28
click at [213, 371] on link "[URL][DOMAIN_NAME])." at bounding box center [266, 372] width 107 height 10
click at [358, 372] on p "we've conducted 4 versions of the Climate Culture Index ( [URL][DOMAIN_NAME])." at bounding box center [294, 365] width 220 height 28
click at [363, 367] on p "we've conducted 4 versions of the Climate Culture Index ( [URL][DOMAIN_NAME])." at bounding box center [294, 365] width 220 height 28
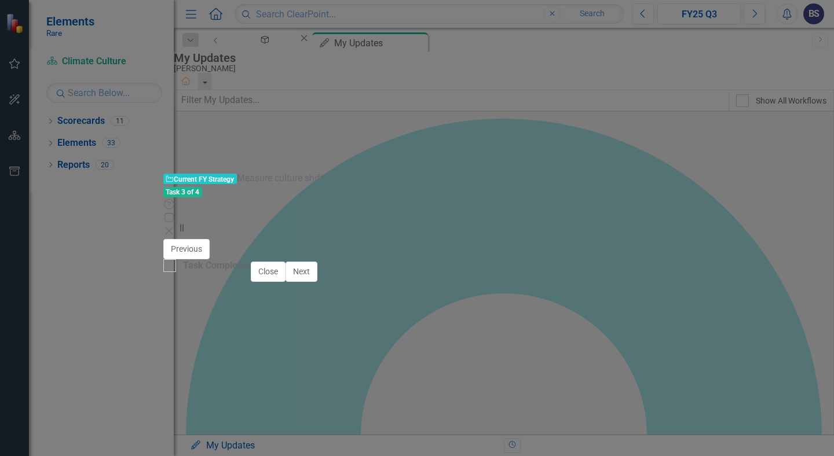
click at [185, 357] on p "we've conducted 4 versions of the Climate Culture Index ( [URL][DOMAIN_NAME]" at bounding box center [294, 365] width 220 height 28
copy p "﻿ [URL][DOMAIN_NAME]"
click at [363, 357] on p "we've conducted 4 versions of the Climate Culture Index ﻿ [URL][DOMAIN_NAME]" at bounding box center [294, 365] width 220 height 28
click at [404, 358] on p "we've conducted 4 versions of the Climate Culture Index [URL][DOMAIN_NAME]" at bounding box center [294, 365] width 220 height 28
drag, startPoint x: 415, startPoint y: 359, endPoint x: 327, endPoint y: 359, distance: 87.5
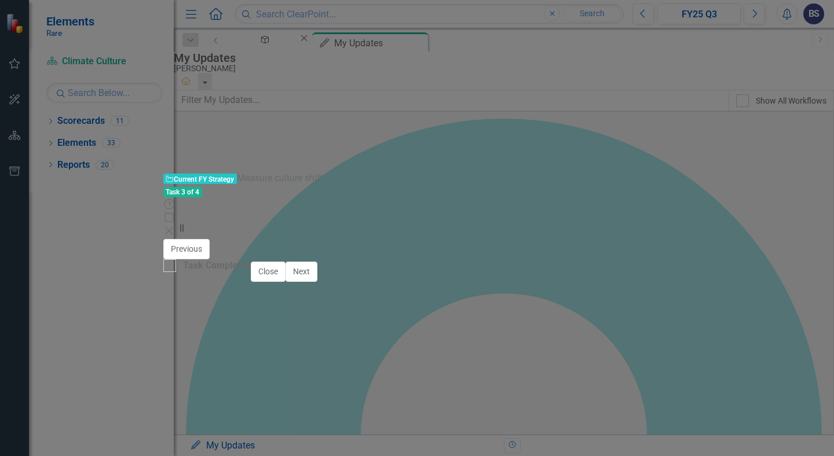
click at [327, 359] on p "we've conducted 4 versions of the Climate Culture Index, and [URL][DOMAIN_NAME]" at bounding box center [294, 365] width 220 height 28
click at [276, 334] on icon "Reveal or hide additional toolbar items" at bounding box center [271, 335] width 9 height 2
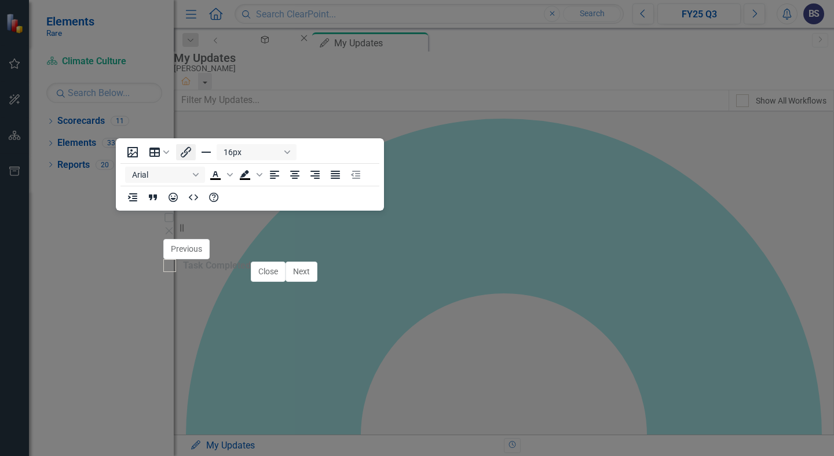
click at [182, 153] on icon "Insert/edit link" at bounding box center [186, 153] width 10 height 10
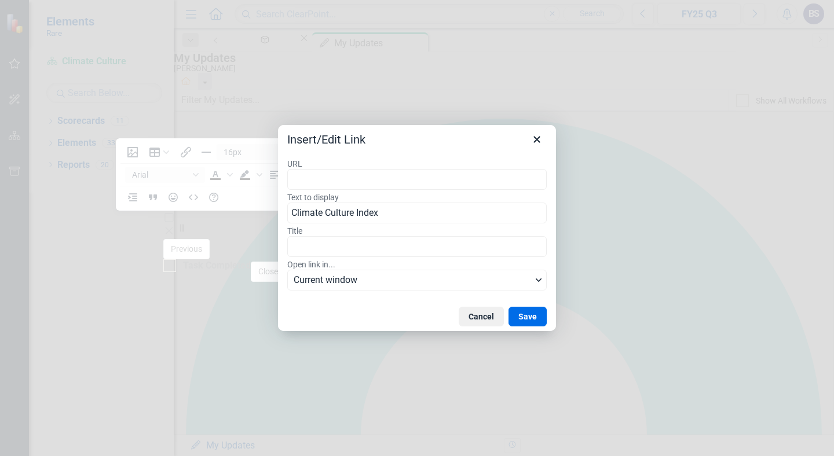
type input "[URL][DOMAIN_NAME]"
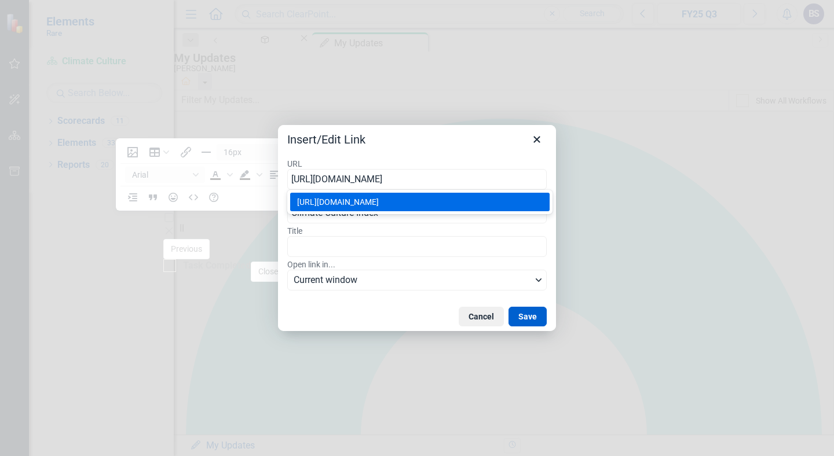
click at [535, 317] on button "Save" at bounding box center [528, 317] width 38 height 20
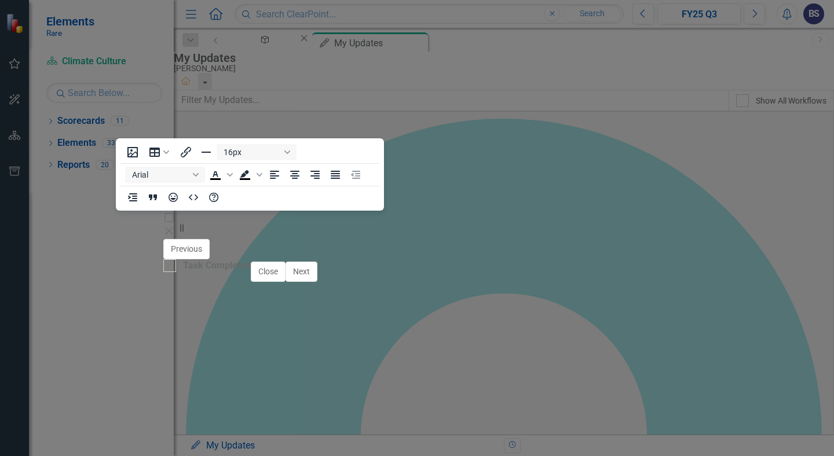
click at [404, 366] on p "we've conducted 4 versions of the Climate Culture Index , and [URL][DOMAIN_NAME]" at bounding box center [294, 365] width 220 height 28
click at [404, 361] on p "we've conducted 4 versions of the Climate Culture Index , and [URL][DOMAIN_NAME]" at bounding box center [294, 365] width 220 height 28
click at [404, 360] on p "we've conducted 4 versions of the Climate Culture Index , and [URL][DOMAIN_NAME]" at bounding box center [294, 365] width 220 height 28
click at [279, 328] on icon "Reveal or hide additional toolbar items" at bounding box center [272, 335] width 14 height 14
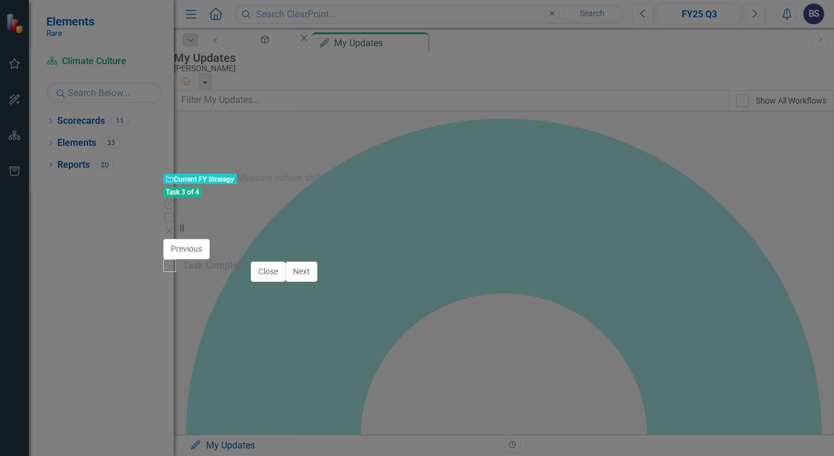
click at [404, 361] on p "we've conducted 4 versions of the Climate Culture Index , and [URL][DOMAIN_NAME]" at bounding box center [294, 365] width 220 height 28
click at [231, 371] on p "we've conducted 4 versions of the Climate Culture Index and will be fielding a …" at bounding box center [294, 365] width 220 height 28
click at [338, 371] on p "we've conducted 4 versions of the Climate Culture Index and will be fielding a …" at bounding box center [294, 365] width 220 height 28
click at [239, 387] on p "we've conducted 4 versions of the Climate Culture Index and will be fielding a …" at bounding box center [294, 379] width 220 height 56
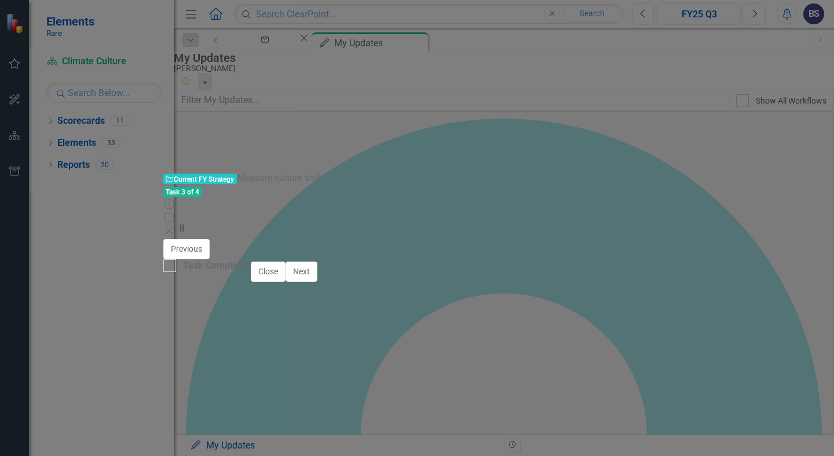
drag, startPoint x: 339, startPoint y: 385, endPoint x: 329, endPoint y: 375, distance: 14.0
click at [329, 375] on p "we've conducted 4 versions of the Climate Culture Index and will be fielding a …" at bounding box center [294, 379] width 220 height 56
drag, startPoint x: 360, startPoint y: 396, endPoint x: 366, endPoint y: 408, distance: 13.0
click at [366, 408] on p "Our ability to measure culture shift from specific Hollywood interventions is a…" at bounding box center [294, 409] width 220 height 42
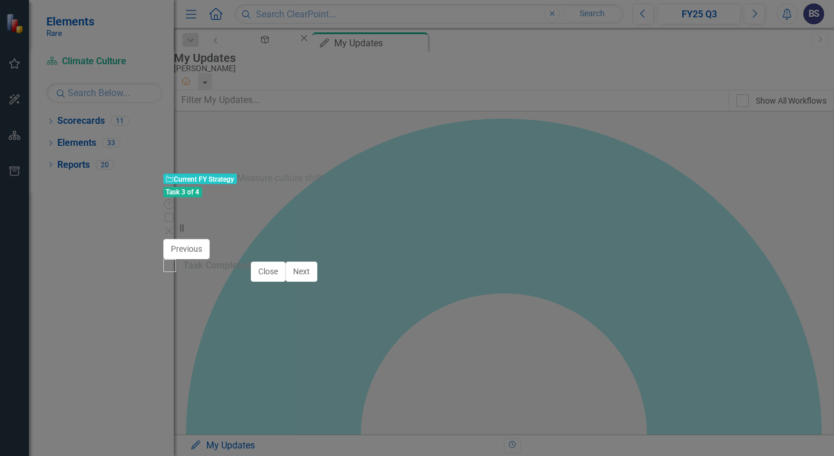
drag, startPoint x: 281, startPoint y: 406, endPoint x: 318, endPoint y: 419, distance: 39.4
click at [318, 419] on body "we've conducted 4 versions of the Climate Culture Index and will be fielding a …" at bounding box center [294, 435] width 226 height 174
click at [306, 407] on p "Our ability to measure culture shift from specific Hollywood interventions is a…" at bounding box center [294, 409] width 220 height 42
drag, startPoint x: 229, startPoint y: 410, endPoint x: 473, endPoint y: 415, distance: 243.9
click at [404, 415] on p "Our ability to measure culture shift from specific Hollywood interventions is a…" at bounding box center [294, 409] width 220 height 42
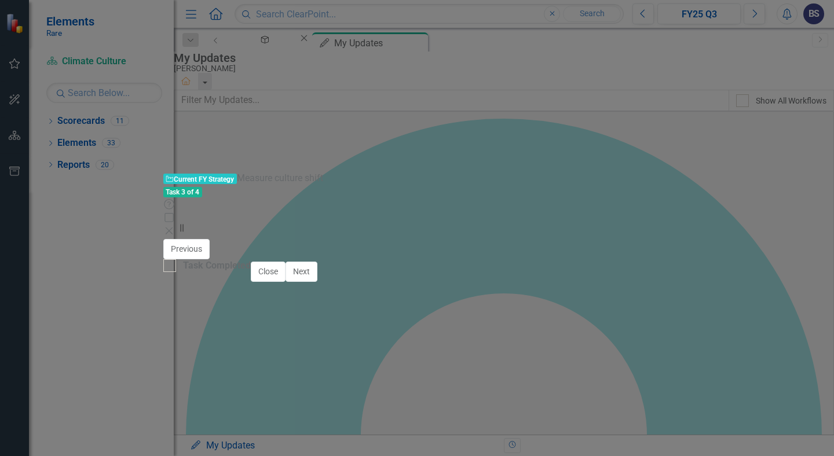
drag, startPoint x: 459, startPoint y: 448, endPoint x: 176, endPoint y: 428, distance: 284.0
click at [181, 428] on html "we've conducted 4 versions of the Climate Culture Index and will be fielding a …" at bounding box center [294, 435] width 226 height 174
drag, startPoint x: 206, startPoint y: 410, endPoint x: 182, endPoint y: 410, distance: 23.2
click at [182, 410] on body "we've conducted 4 versions of the Climate Culture Index and will be fielding a …" at bounding box center [294, 435] width 226 height 174
click at [255, 419] on body "we've conducted 4 versions of the Climate Culture Index and will be fielding a …" at bounding box center [294, 435] width 226 height 174
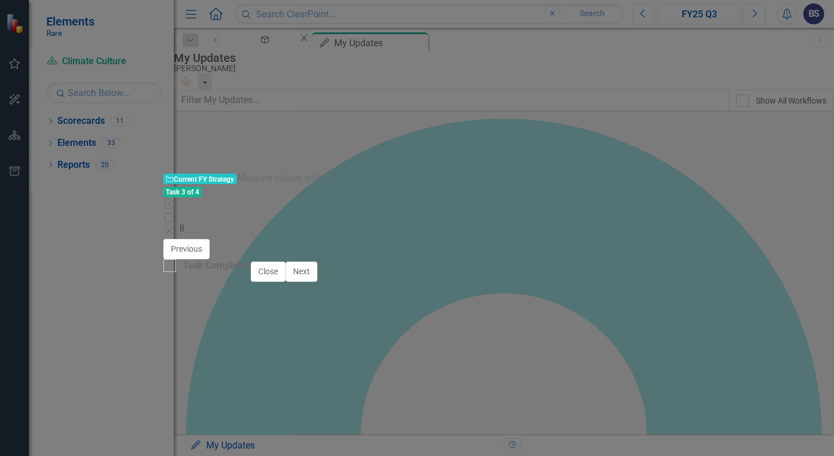
drag, startPoint x: 232, startPoint y: 410, endPoint x: 185, endPoint y: 411, distance: 46.9
click at [185, 411] on p "Our ability to measure culture shift from specific Hollywood interventions is a…" at bounding box center [294, 402] width 220 height 28
drag, startPoint x: 216, startPoint y: 436, endPoint x: 173, endPoint y: 360, distance: 87.7
click at [181, 360] on html "we've conducted 4 versions of the Climate Culture Index and will be fielding a …" at bounding box center [294, 435] width 226 height 174
click at [203, 331] on icon "Bullet list" at bounding box center [198, 335] width 9 height 9
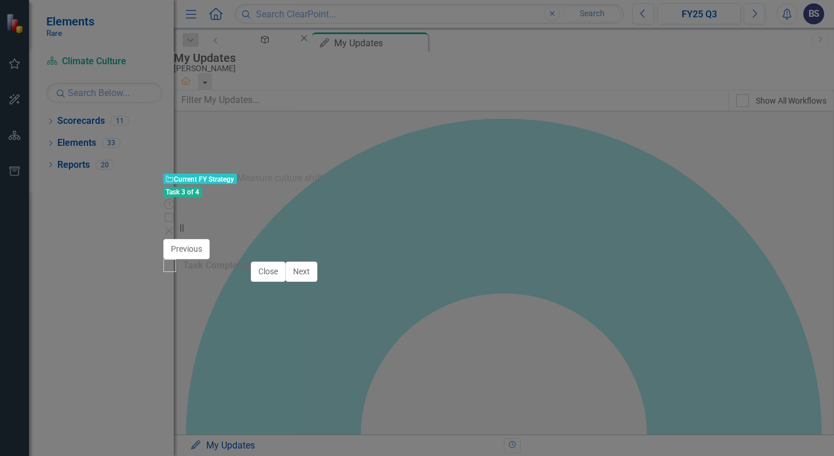
click at [268, 404] on li "Our ability to measure culture shift from specific Hollywood interventions is w…" at bounding box center [305, 414] width 197 height 42
drag, startPoint x: 350, startPoint y: 372, endPoint x: 213, endPoint y: 373, distance: 137.9
click at [211, 373] on li "we've conducted 4 versions of the Climate Culture Index and will be fielding a …" at bounding box center [305, 372] width 197 height 42
click at [214, 373] on li "we've conducted 4 versions of the Climate Culture Index and will be fielding a …" at bounding box center [305, 372] width 197 height 42
drag, startPoint x: 300, startPoint y: 372, endPoint x: 265, endPoint y: 372, distance: 34.8
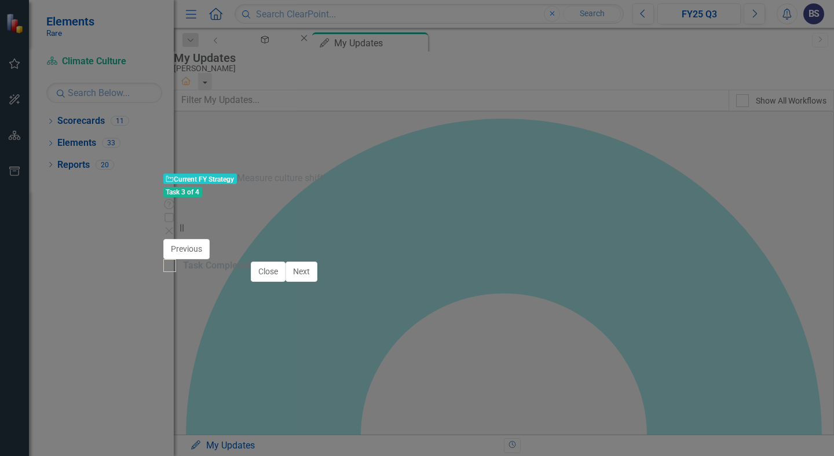
click at [265, 372] on li "we've conducted 4 versions of the Climate Culture Index and will be fielding a …" at bounding box center [305, 372] width 197 height 42
click at [266, 372] on li "we've conducted 4 versions of the Climate Culture Index and will be fielding a …" at bounding box center [305, 372] width 197 height 42
click at [247, 372] on li "we've conducted 4 versions of the Climate Culture Index and will be fielding a …" at bounding box center [305, 372] width 197 height 42
click at [262, 393] on li "Our ability to measure culture shift from specific Hollywood interventions is w…" at bounding box center [305, 414] width 197 height 42
drag, startPoint x: 229, startPoint y: 388, endPoint x: 275, endPoint y: 393, distance: 46.1
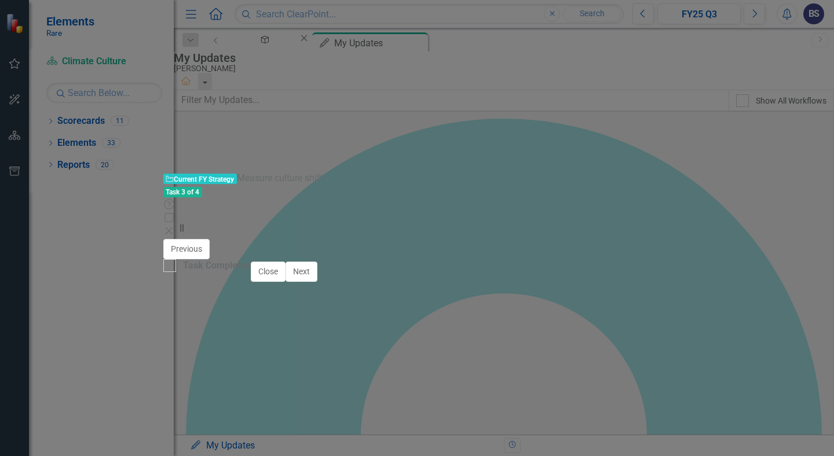
click at [275, 393] on li "Our ability to measure culture shift from specific Hollywood interventions is w…" at bounding box center [305, 414] width 197 height 42
drag, startPoint x: 317, startPoint y: 400, endPoint x: 272, endPoint y: 400, distance: 45.2
click at [272, 400] on li "Our ability to measure culture shift from specific Hollywood interventions is w…" at bounding box center [305, 414] width 197 height 42
click at [394, 401] on li "Our ability to measure culture shift from specific Hollywood interventions is w…" at bounding box center [305, 414] width 197 height 42
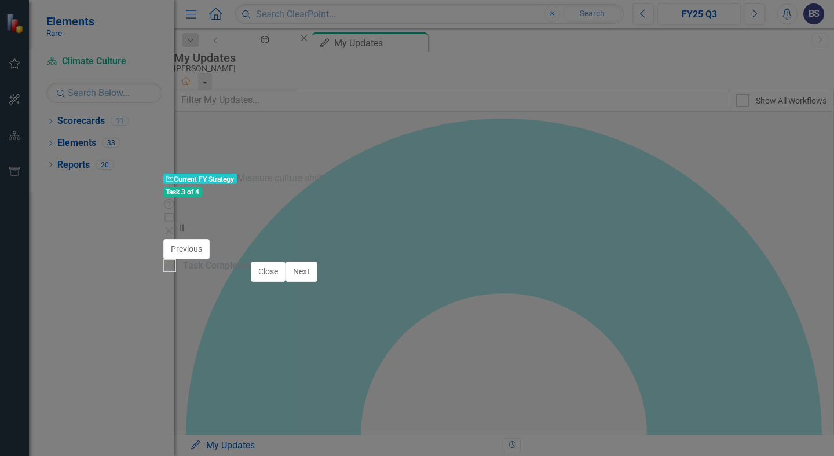
drag, startPoint x: 322, startPoint y: 401, endPoint x: 275, endPoint y: 401, distance: 47.5
click at [275, 401] on li "Our ability to measure culture shift from specific Hollywood interventions is w…" at bounding box center [305, 414] width 197 height 42
click at [225, 393] on li "Our ability to measure culture shift from specific Hollywood interventions is ﻿…" at bounding box center [305, 414] width 197 height 42
drag, startPoint x: 317, startPoint y: 401, endPoint x: 428, endPoint y: 400, distance: 111.2
click at [404, 400] on li "Our world-class capability to measure culture shift from specific Hollywood int…" at bounding box center [305, 414] width 197 height 42
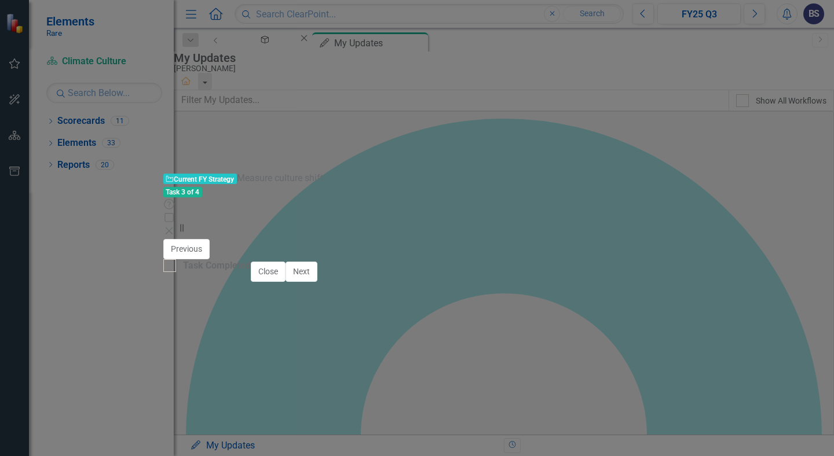
click at [391, 399] on li "Our world-class capability to measure culture shift from specific Hollywood int…" at bounding box center [305, 414] width 197 height 42
click at [404, 393] on li "Our world-class capability to measure culture shift from specific Hollywood int…" at bounding box center [305, 421] width 197 height 56
drag, startPoint x: 305, startPoint y: 399, endPoint x: 323, endPoint y: 385, distance: 22.7
click at [323, 393] on li "Our world-class capability to measure culture shift via specific Hollywood inte…" at bounding box center [305, 421] width 197 height 56
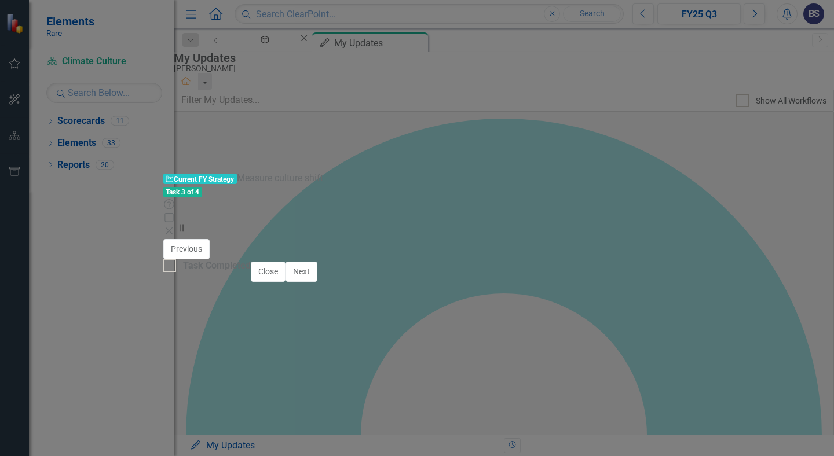
click at [327, 414] on li "Our world-class capability to measure culture shift via specific Hollywood inte…" at bounding box center [305, 421] width 197 height 56
drag, startPoint x: 395, startPoint y: 429, endPoint x: 255, endPoint y: 428, distance: 139.6
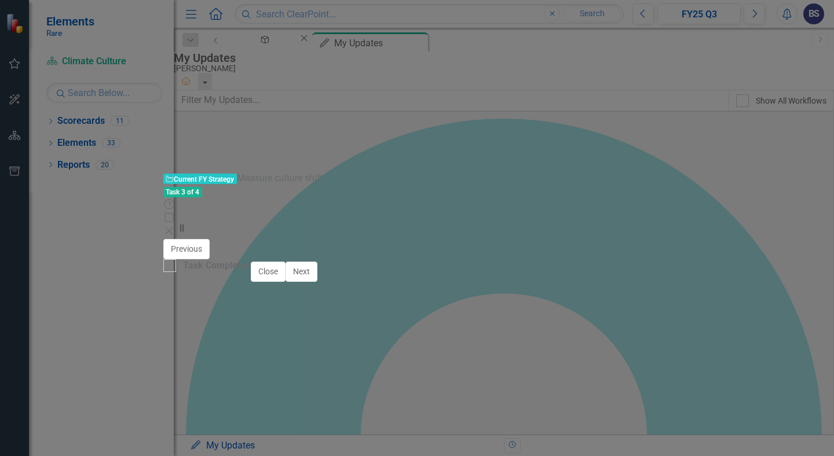
click at [163, 240] on img at bounding box center [172, 249] width 19 height 19
click at [226, 245] on img at bounding box center [232, 251] width 12 height 12
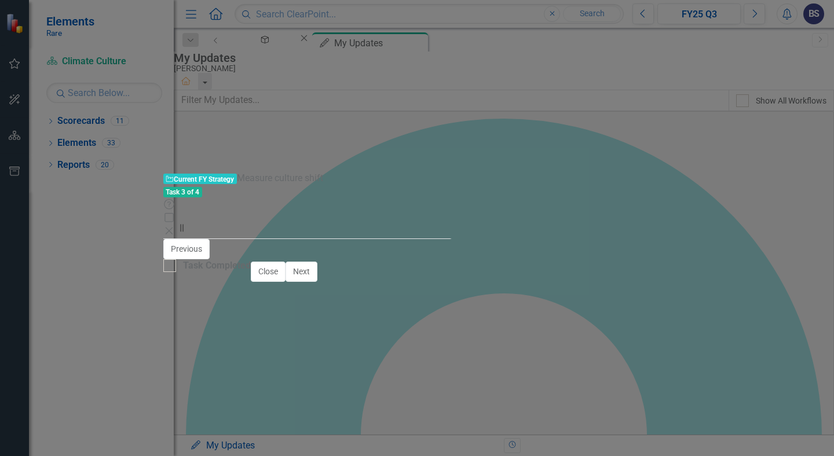
click at [513, 266] on icon "Save" at bounding box center [507, 270] width 10 height 8
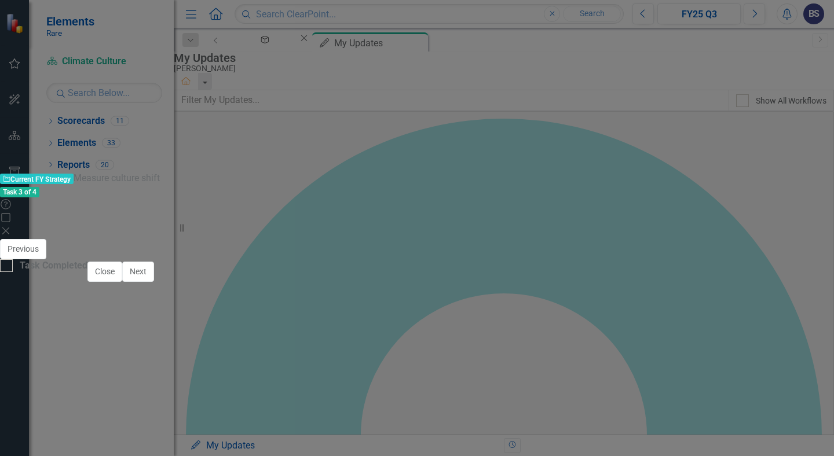
click at [571, 445] on div "Owner BS [PERSON_NAME] Reported by BS [PERSON_NAME]" at bounding box center [417, 462] width 817 height 35
click at [13, 272] on div at bounding box center [6, 266] width 13 height 13
click at [8, 267] on input "Task Completed" at bounding box center [4, 264] width 8 height 8
checkbox input "true"
click at [154, 282] on button "Next" at bounding box center [138, 272] width 32 height 20
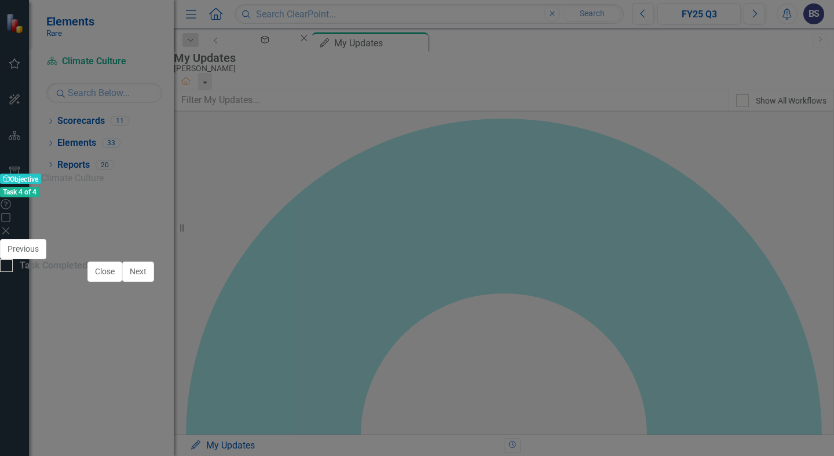
checkbox input "true"
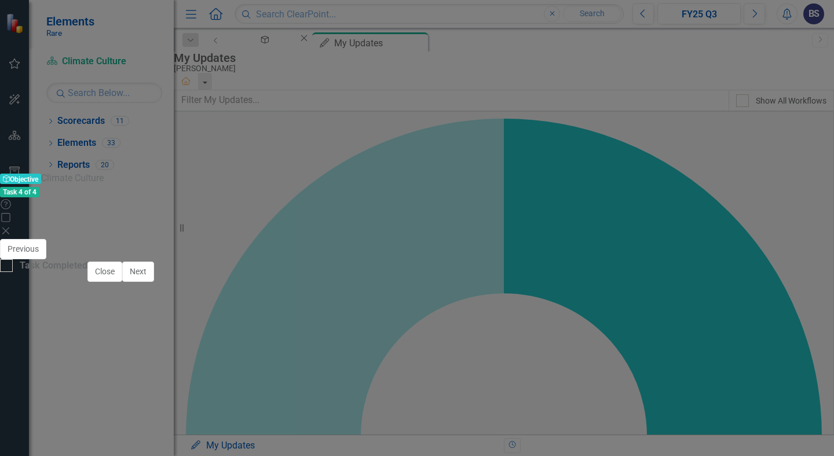
click at [9, 228] on icon at bounding box center [5, 231] width 7 height 7
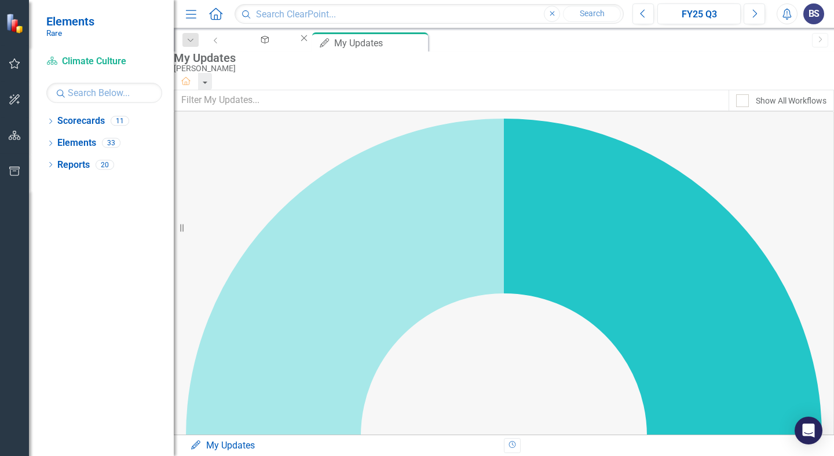
checkbox input "true"
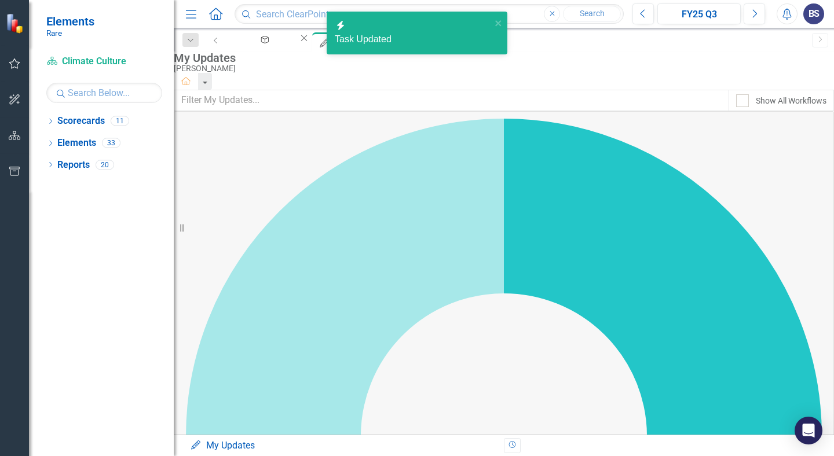
checkbox input "true"
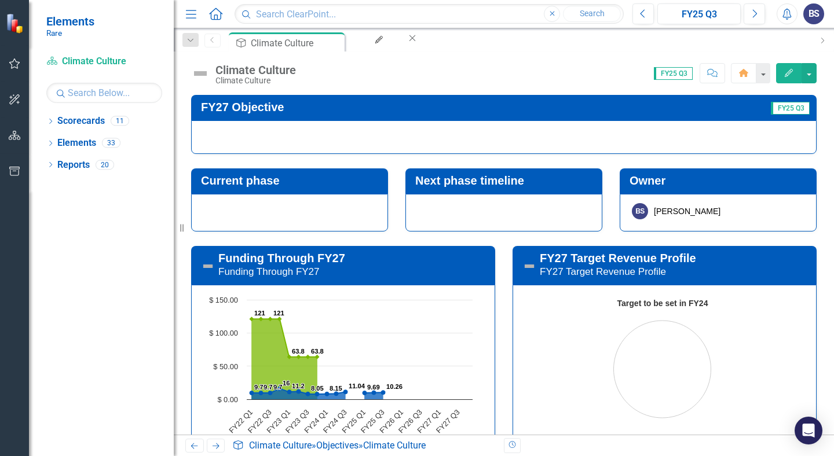
click at [392, 138] on div at bounding box center [504, 137] width 626 height 34
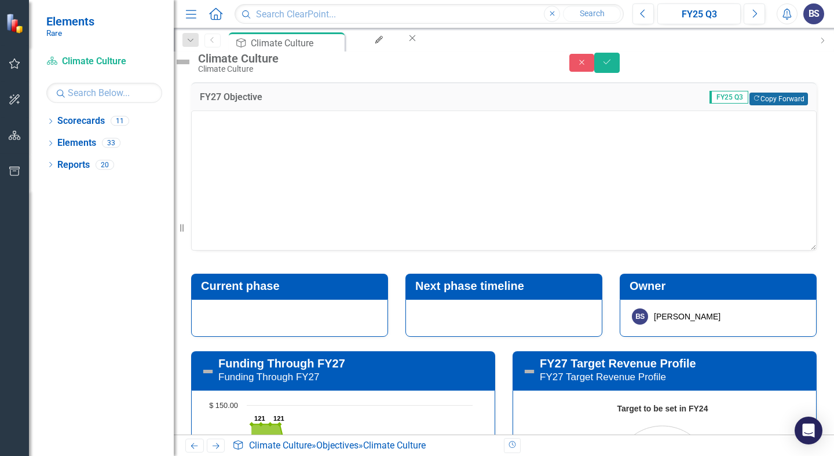
click at [766, 105] on button "Copy Forward Copy Forward" at bounding box center [779, 99] width 59 height 13
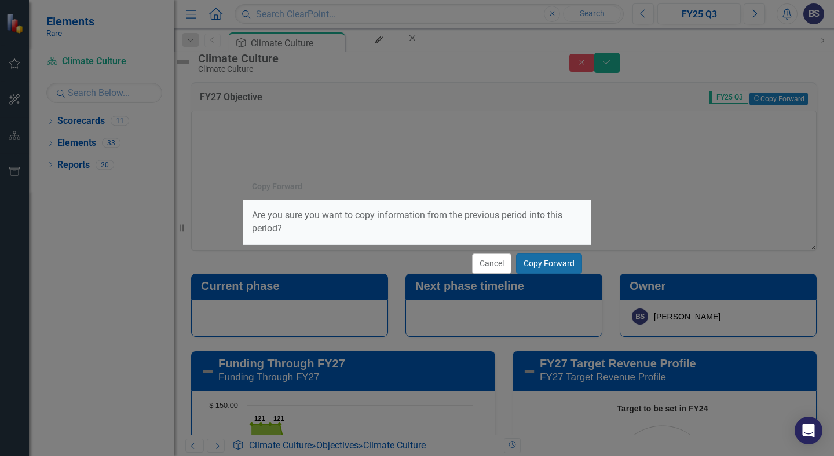
click at [571, 266] on button "Copy Forward" at bounding box center [549, 264] width 66 height 20
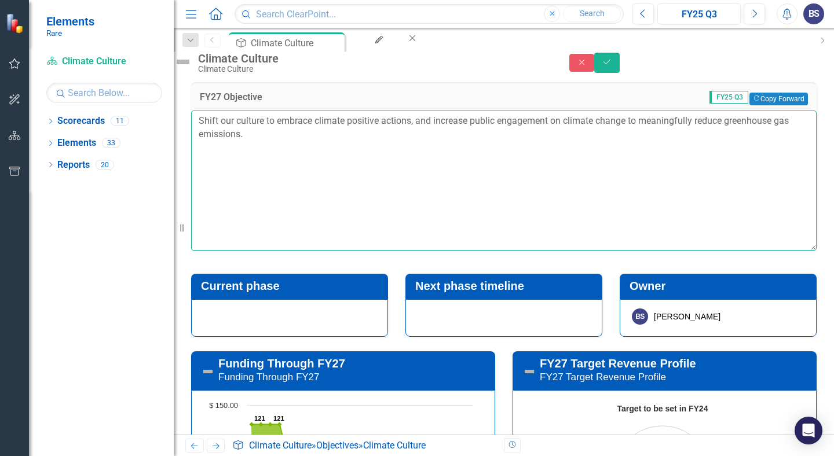
click at [302, 155] on textarea "Shift our culture to embrace climate positive actions, and increase public enga…" at bounding box center [504, 181] width 626 height 140
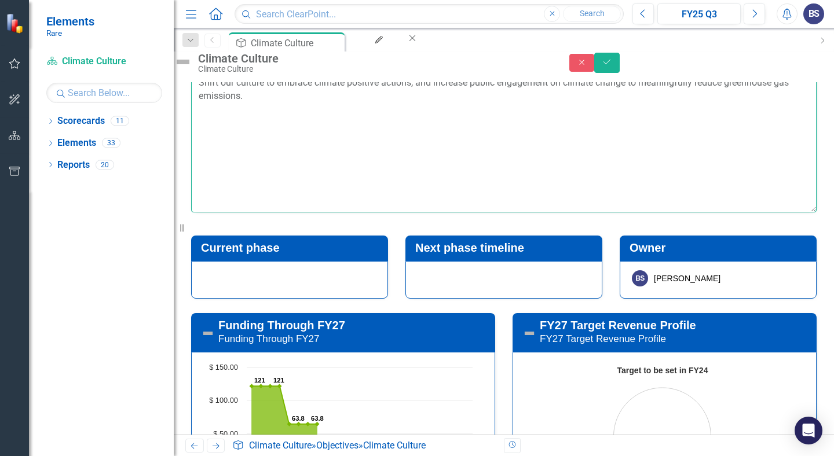
scroll to position [46, 0]
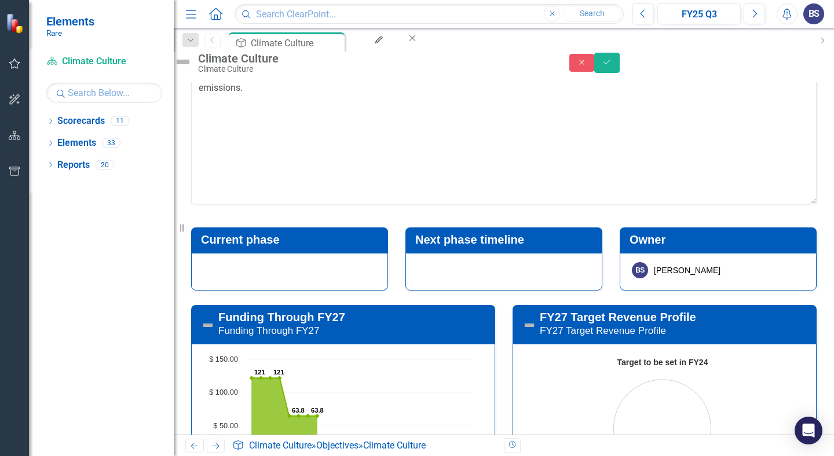
click at [315, 291] on div at bounding box center [289, 272] width 197 height 38
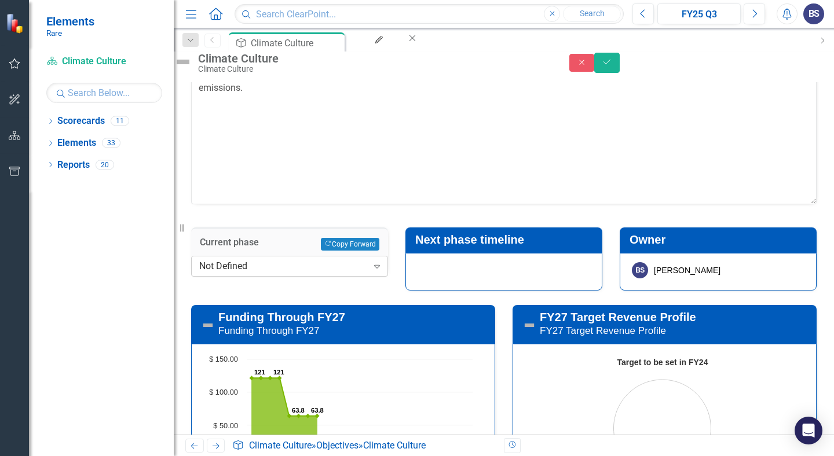
click at [313, 273] on div "Not Defined" at bounding box center [283, 266] width 169 height 13
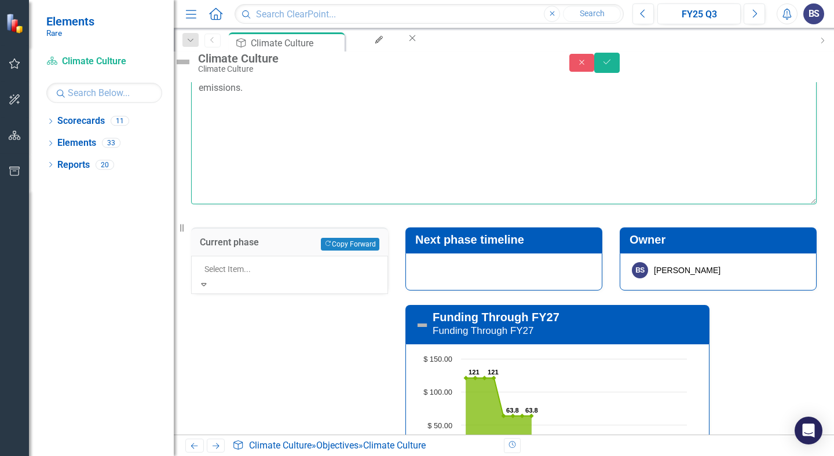
click at [331, 152] on textarea "Shift our culture to embrace climate positive actions, and increase public enga…" at bounding box center [504, 134] width 626 height 140
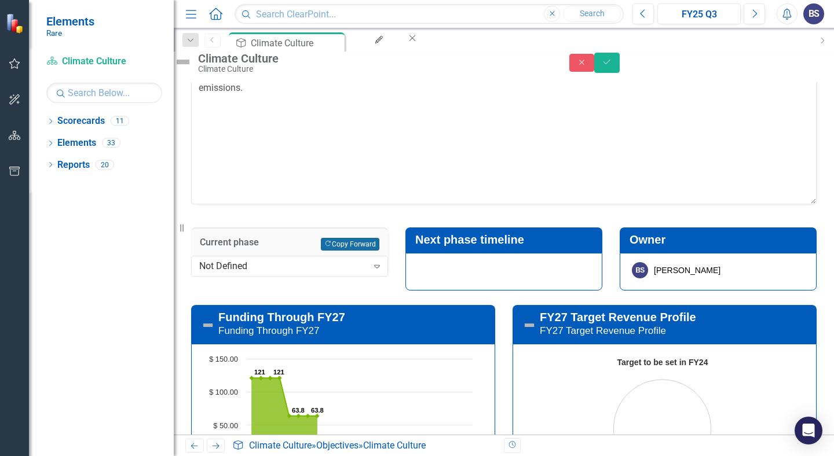
click at [358, 251] on button "Copy Forward Copy Forward" at bounding box center [350, 244] width 59 height 13
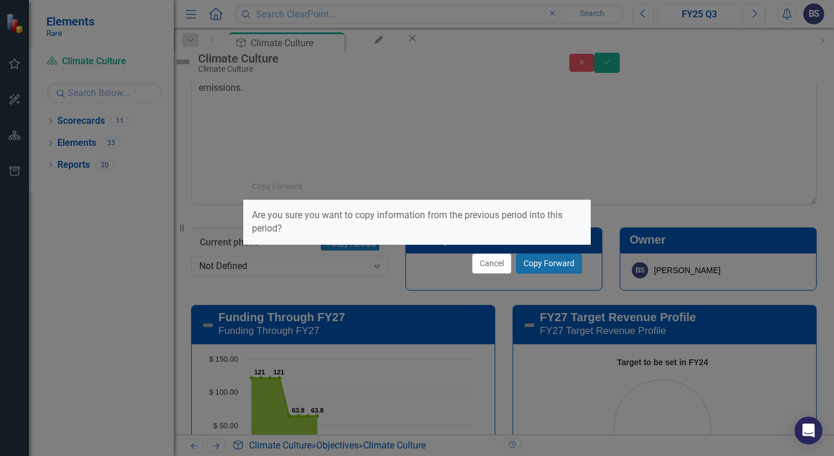
click at [561, 268] on button "Copy Forward" at bounding box center [549, 264] width 66 height 20
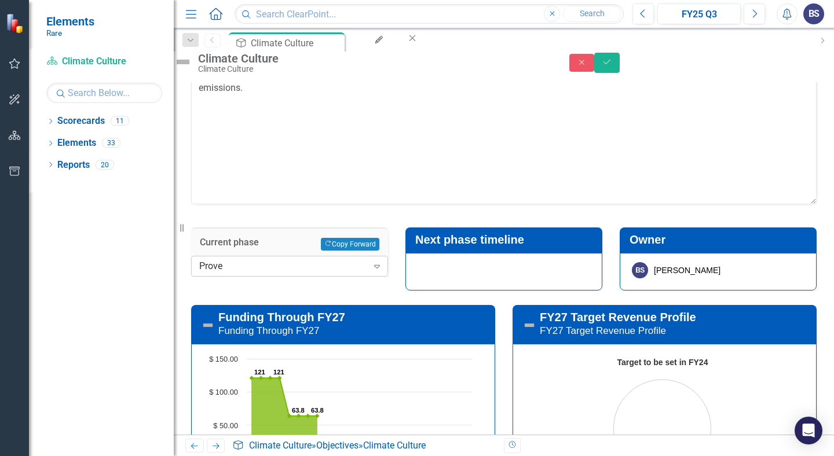
click at [374, 269] on icon at bounding box center [377, 266] width 6 height 3
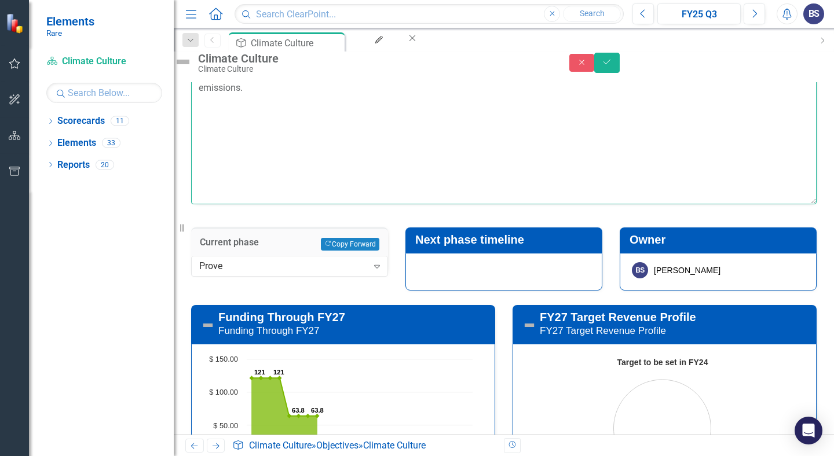
click at [305, 166] on textarea "Shift our culture to embrace climate positive actions, and increase public enga…" at bounding box center [504, 134] width 626 height 140
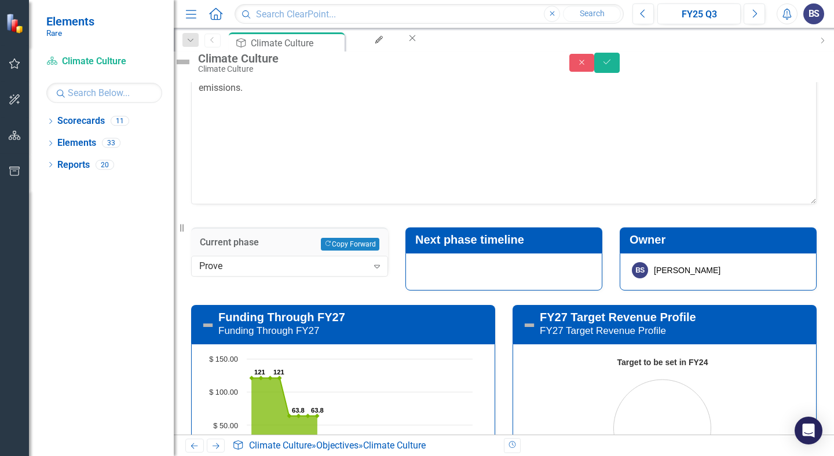
click at [550, 291] on div at bounding box center [504, 272] width 197 height 38
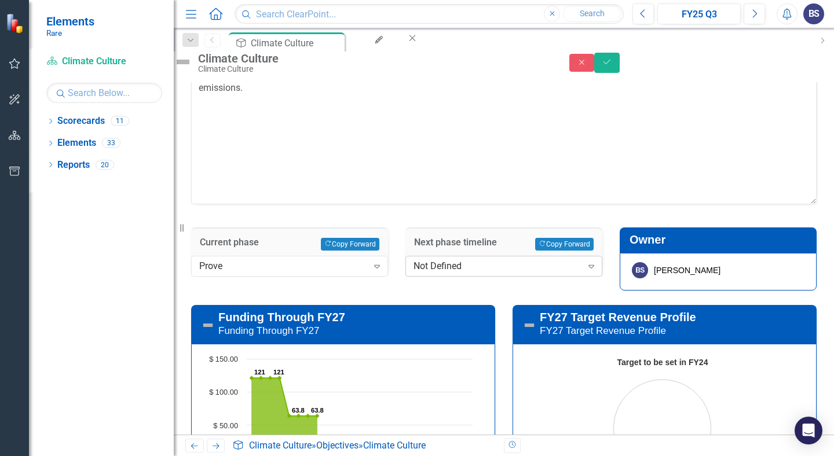
click at [536, 273] on div "Not Defined" at bounding box center [498, 266] width 169 height 13
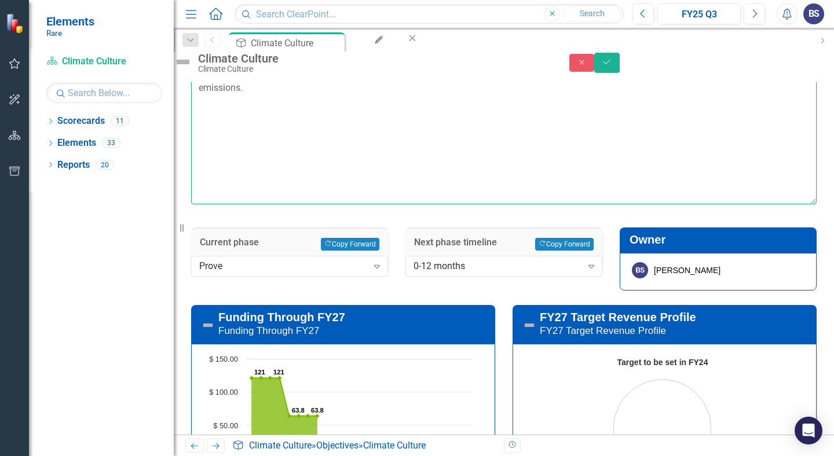
click at [562, 193] on textarea "Shift our culture to embrace climate positive actions, and increase public enga…" at bounding box center [504, 134] width 626 height 140
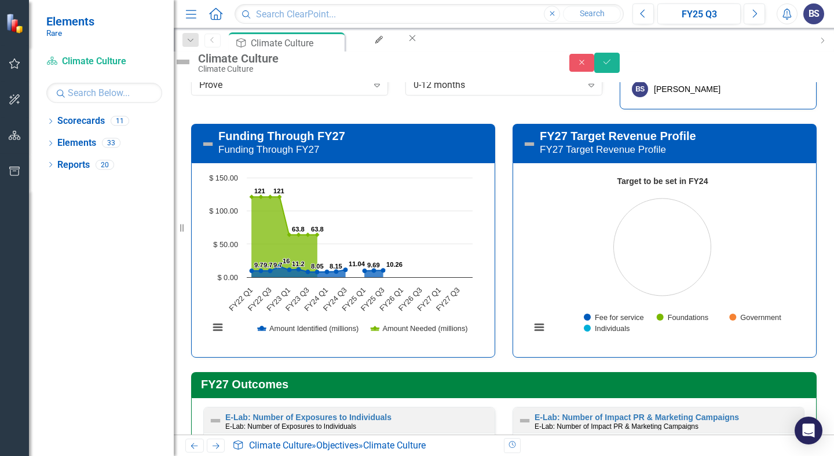
scroll to position [207, 0]
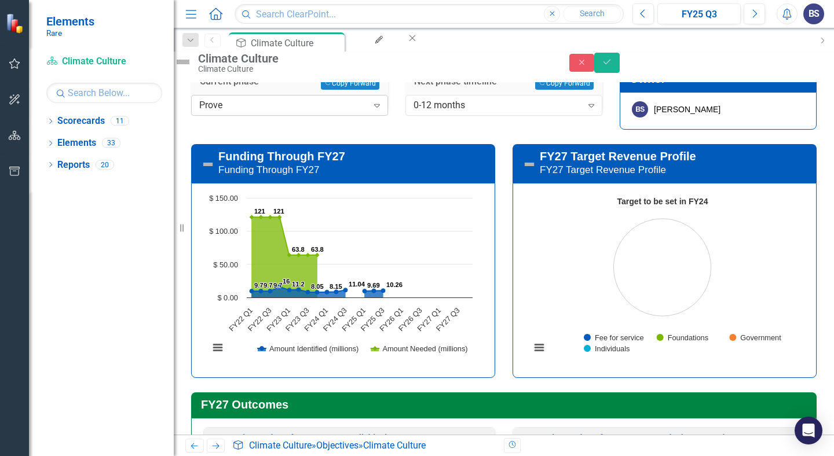
click at [374, 108] on icon at bounding box center [377, 105] width 6 height 3
click at [392, 123] on div "Current phase Copy Forward Copy Forward Prove Expand" at bounding box center [289, 87] width 214 height 71
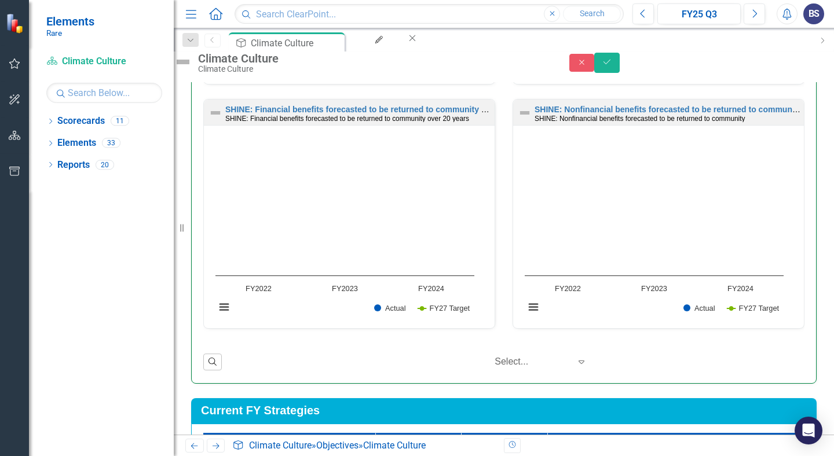
scroll to position [0, 0]
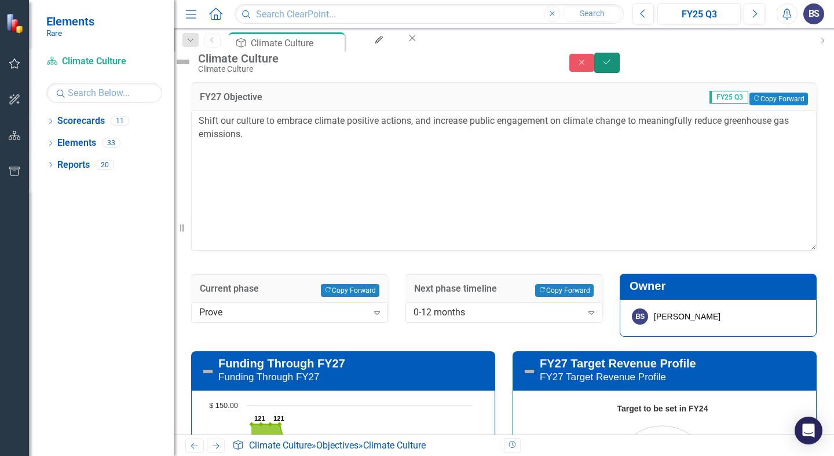
click at [612, 66] on icon "Save" at bounding box center [607, 62] width 10 height 8
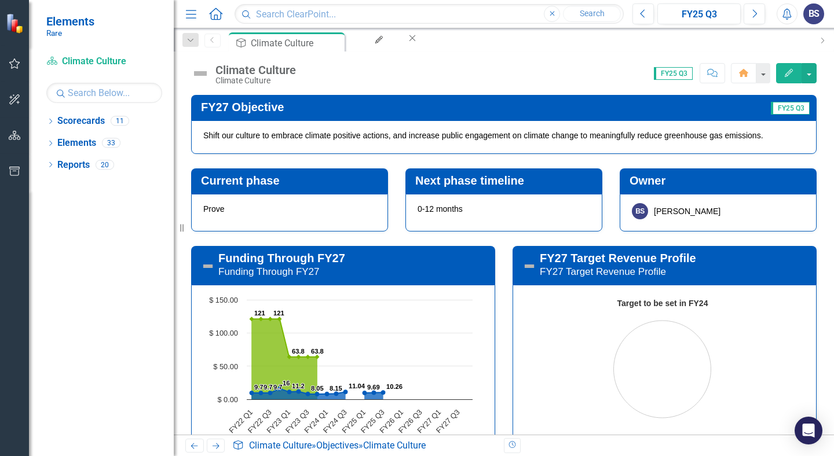
click at [500, 70] on div "Score: 0.00 FY25 Q3 Completed Comment Home Edit" at bounding box center [559, 73] width 515 height 20
click at [436, 71] on div "Score: 0.00 FY25 Q3 Completed Comment Home Edit" at bounding box center [559, 73] width 515 height 20
click at [396, 43] on div "My Updates" at bounding box center [376, 50] width 39 height 14
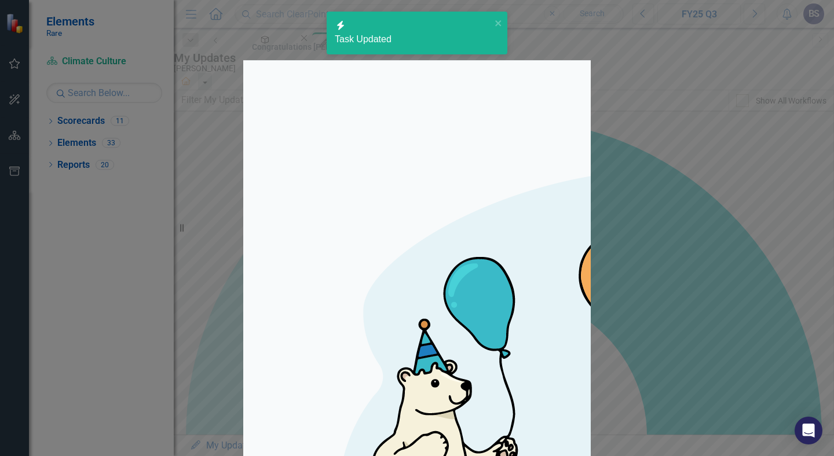
checkbox input "true"
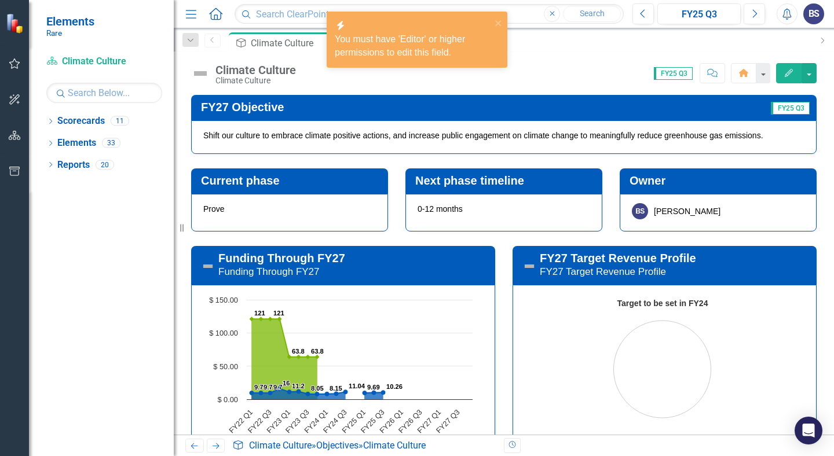
click at [198, 73] on img at bounding box center [200, 73] width 19 height 19
click at [200, 74] on img at bounding box center [200, 73] width 19 height 19
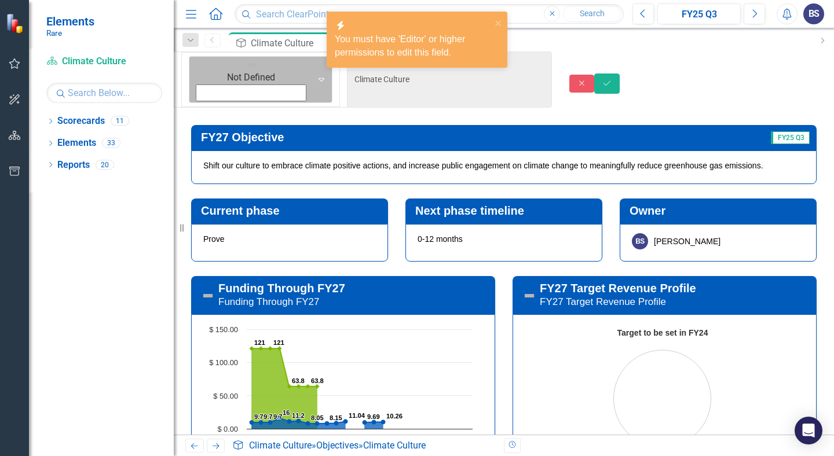
click at [246, 70] on img at bounding box center [252, 65] width 12 height 12
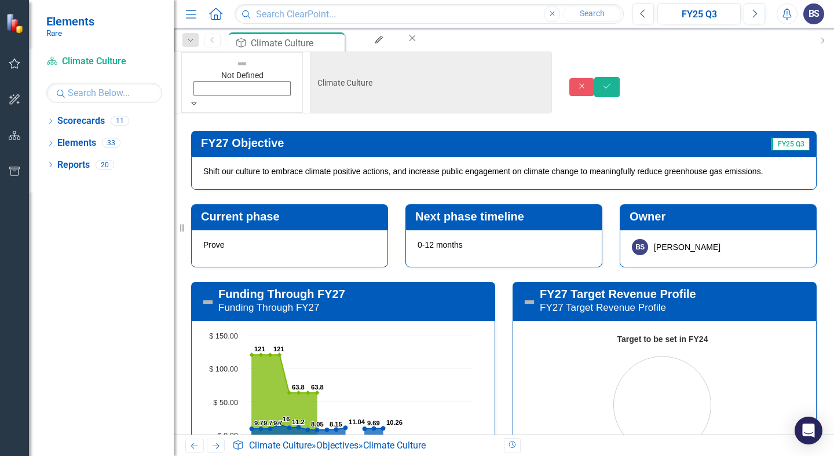
click at [620, 77] on button "Save" at bounding box center [606, 87] width 25 height 20
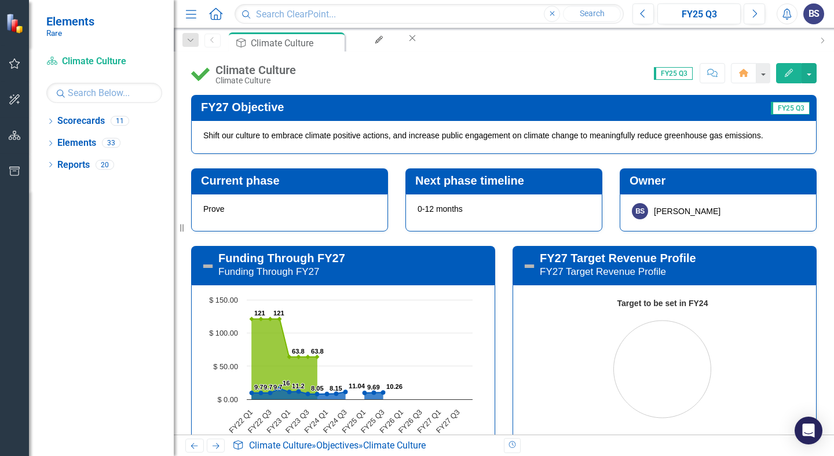
click at [667, 43] on div "Objective Climate Culture Pin Close My Updates My Updates Close" at bounding box center [519, 41] width 585 height 19
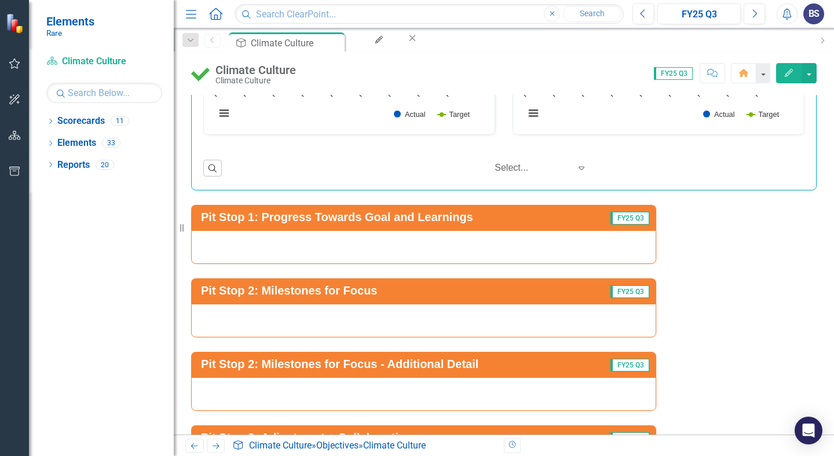
scroll to position [2863, 0]
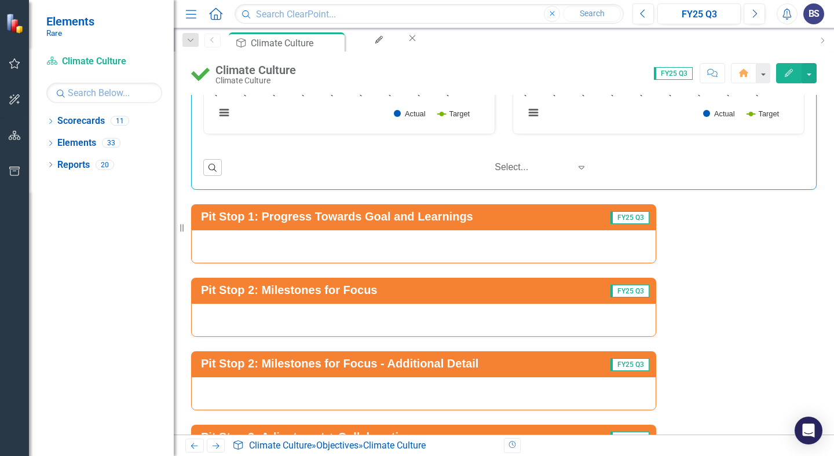
click at [567, 222] on h3 "Pit Stop 1: Progress Towards Goal and Learnings" at bounding box center [397, 216] width 392 height 13
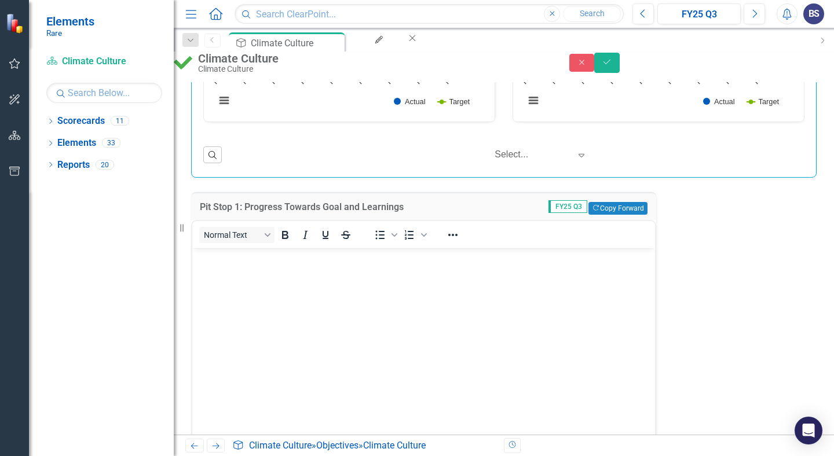
scroll to position [0, 0]
click at [627, 215] on button "Copy Forward Copy Forward" at bounding box center [618, 208] width 59 height 13
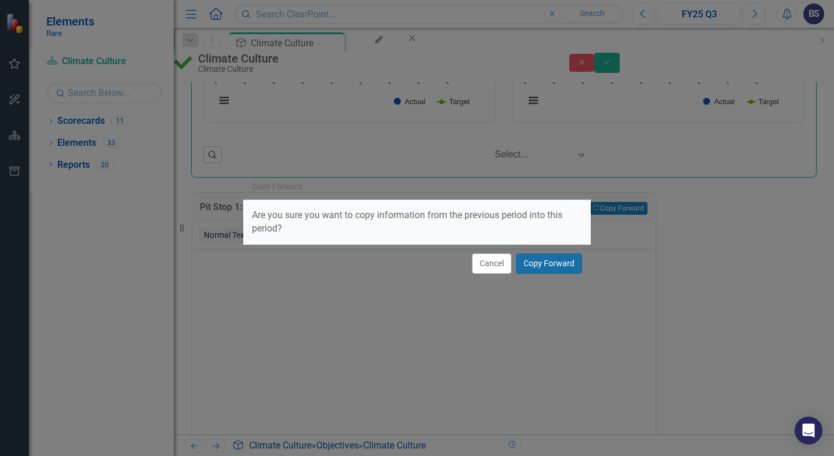
click at [556, 260] on button "Copy Forward" at bounding box center [549, 264] width 66 height 20
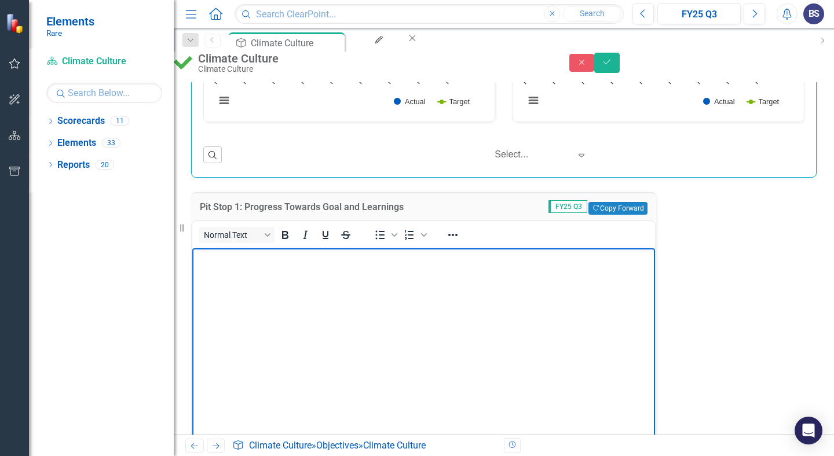
click at [323, 279] on body "Rich Text Area. Press ALT-0 for help." at bounding box center [423, 336] width 463 height 174
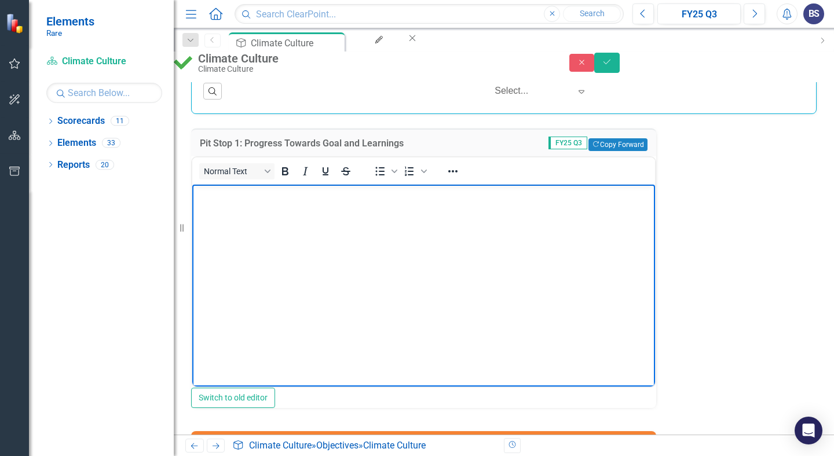
scroll to position [2943, 0]
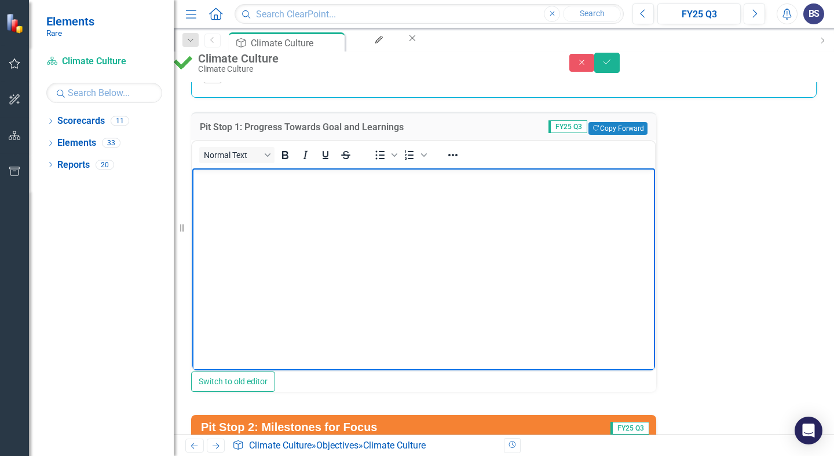
click at [597, 141] on div "Pit Stop 1: Progress Towards Goal and Learnings FY25 Q3 Copy Forward Copy Forwa…" at bounding box center [423, 126] width 465 height 28
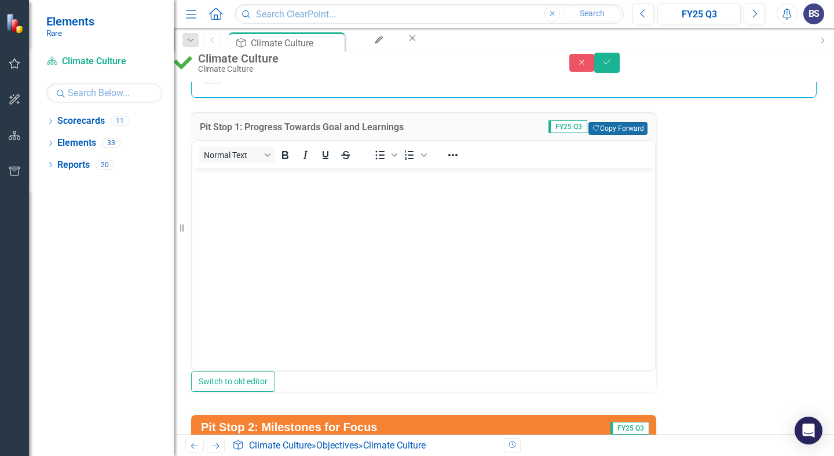
click at [597, 135] on button "Copy Forward Copy Forward" at bounding box center [618, 128] width 59 height 13
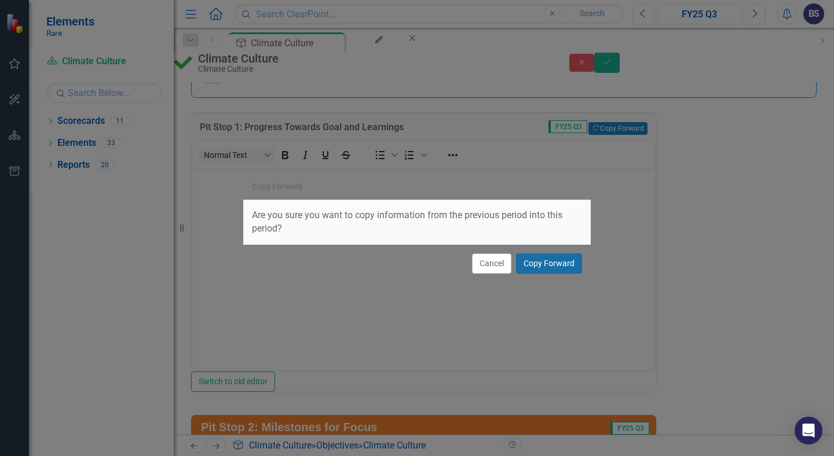
click at [552, 261] on button "Copy Forward" at bounding box center [549, 264] width 66 height 20
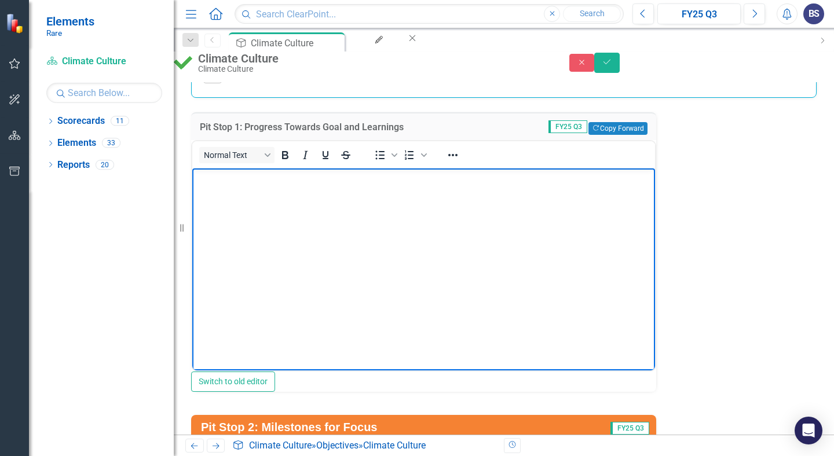
click at [386, 199] on body "Rich Text Area. Press ALT-0 for help." at bounding box center [423, 256] width 463 height 174
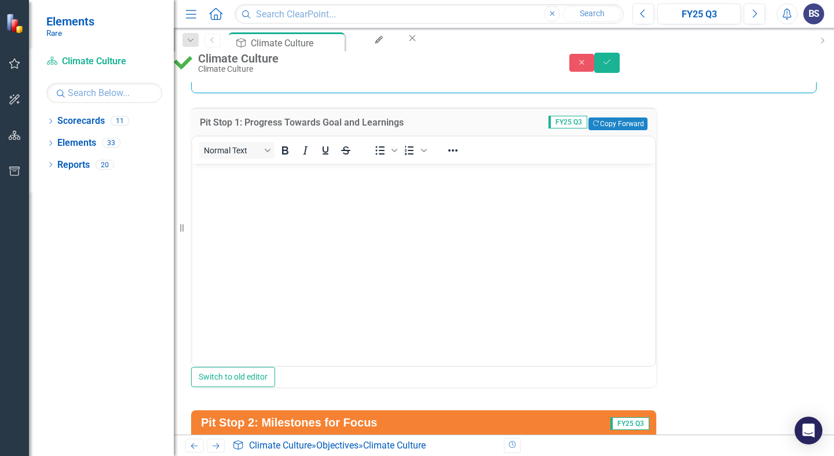
drag, startPoint x: 404, startPoint y: 136, endPoint x: 247, endPoint y: 130, distance: 157.1
click at [243, 129] on td "Pit Stop 1: Progress Towards Goal and Learnings" at bounding box center [350, 123] width 301 height 15
drag, startPoint x: 245, startPoint y: 136, endPoint x: 423, endPoint y: 138, distance: 178.4
click at [423, 128] on h3 "Pit Stop 1: Progress Towards Goal and Learnings" at bounding box center [350, 123] width 301 height 10
click at [399, 128] on h3 "Pit Stop 1: Progress Towards Goal and Learnings" at bounding box center [350, 123] width 301 height 10
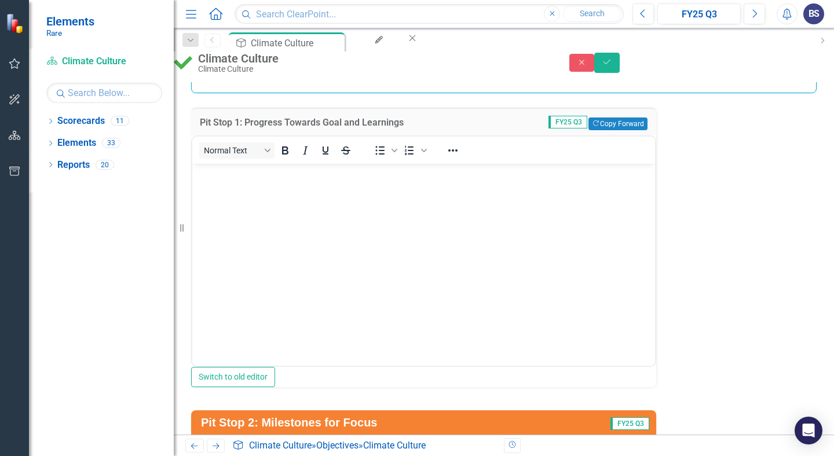
click at [399, 128] on h3 "Pit Stop 1: Progress Towards Goal and Learnings" at bounding box center [350, 123] width 301 height 10
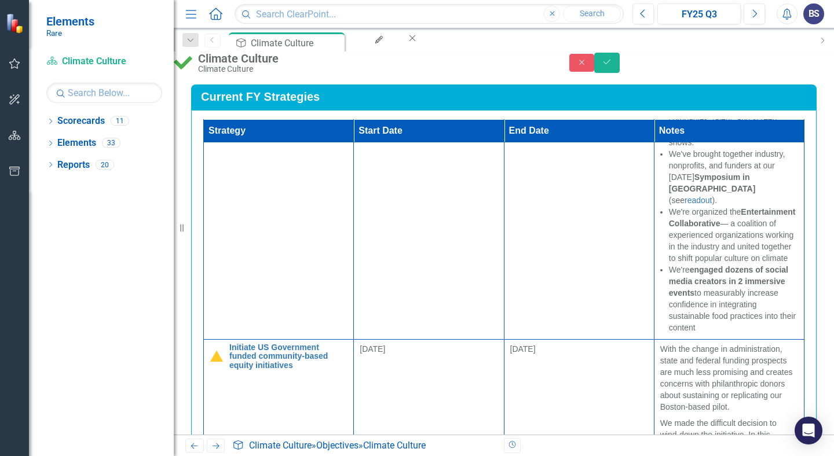
scroll to position [1233, 0]
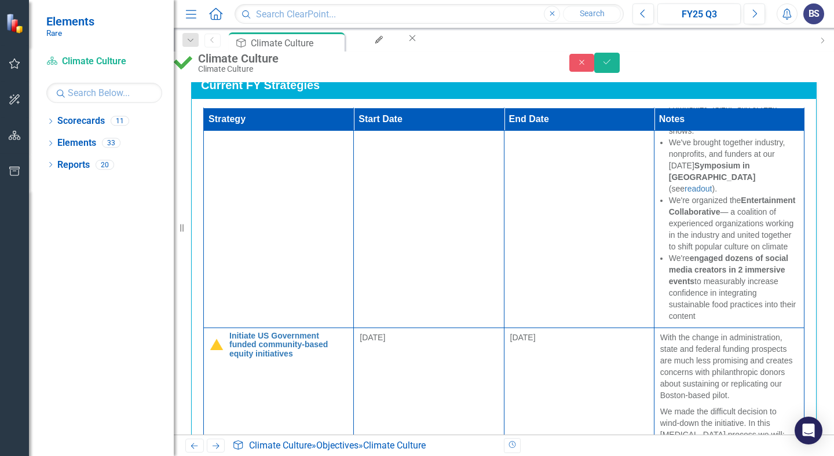
click at [478, 264] on div "Current FY Strategies Strategy Start Date End Date Notes Expand track record of…" at bounding box center [503, 275] width 643 height 432
drag, startPoint x: 792, startPoint y: 264, endPoint x: 792, endPoint y: 192, distance: 72.4
click at [792, 192] on div "Current FY Strategies Strategy Start Date End Date Notes Expand track record of…" at bounding box center [503, 275] width 643 height 432
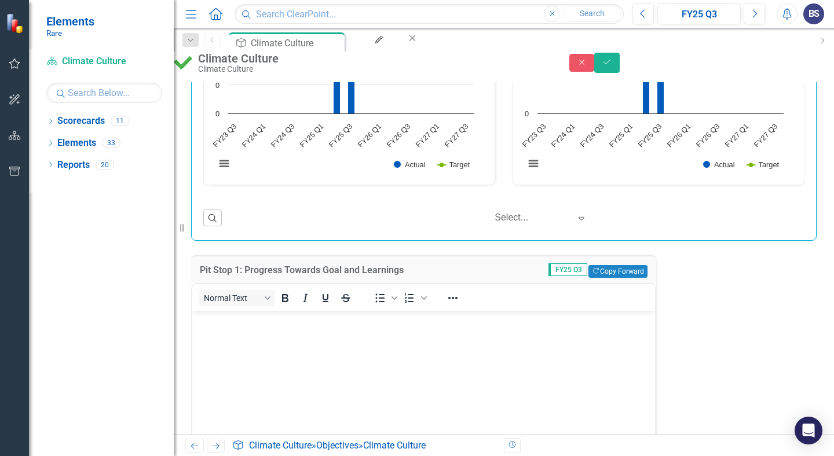
scroll to position [2782, 0]
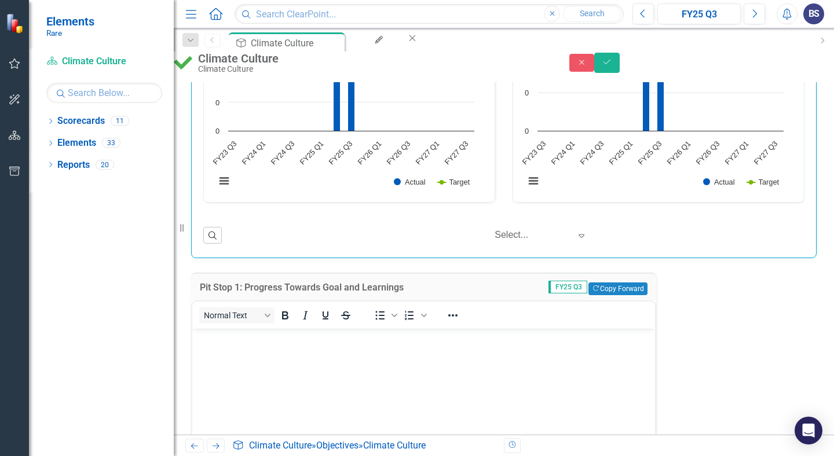
click at [612, 66] on icon "Save" at bounding box center [607, 62] width 10 height 8
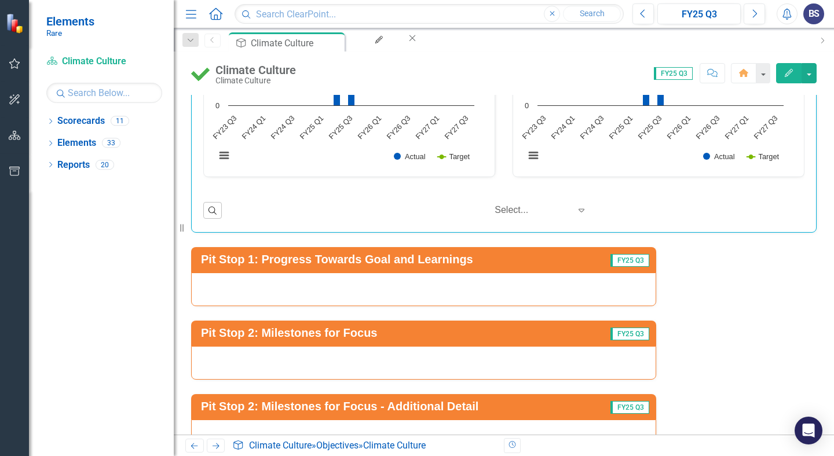
scroll to position [2652, 0]
